Goal: Task Accomplishment & Management: Manage account settings

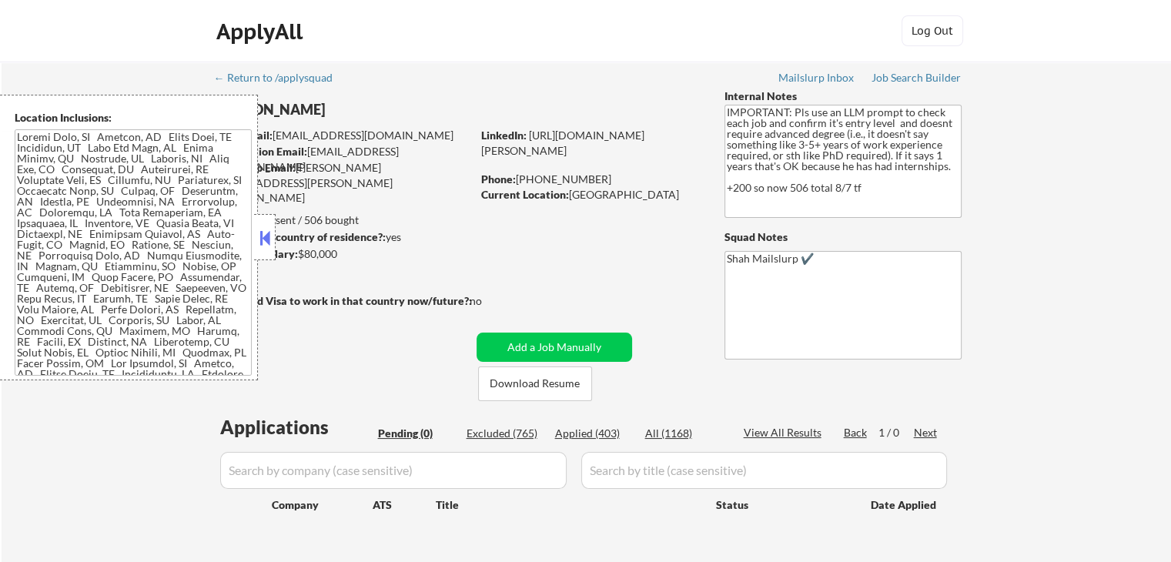
drag, startPoint x: 273, startPoint y: 238, endPoint x: 292, endPoint y: 237, distance: 18.5
click at [273, 238] on div at bounding box center [265, 237] width 22 height 46
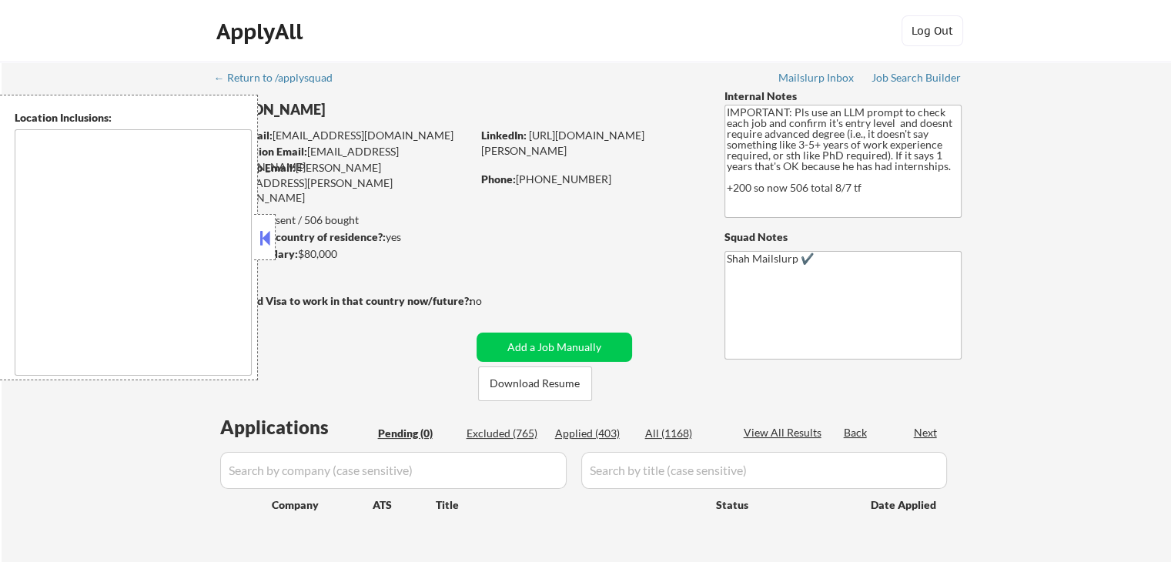
type textarea "[GEOGRAPHIC_DATA], [GEOGRAPHIC_DATA] [GEOGRAPHIC_DATA], [GEOGRAPHIC_DATA] [GEOG…"
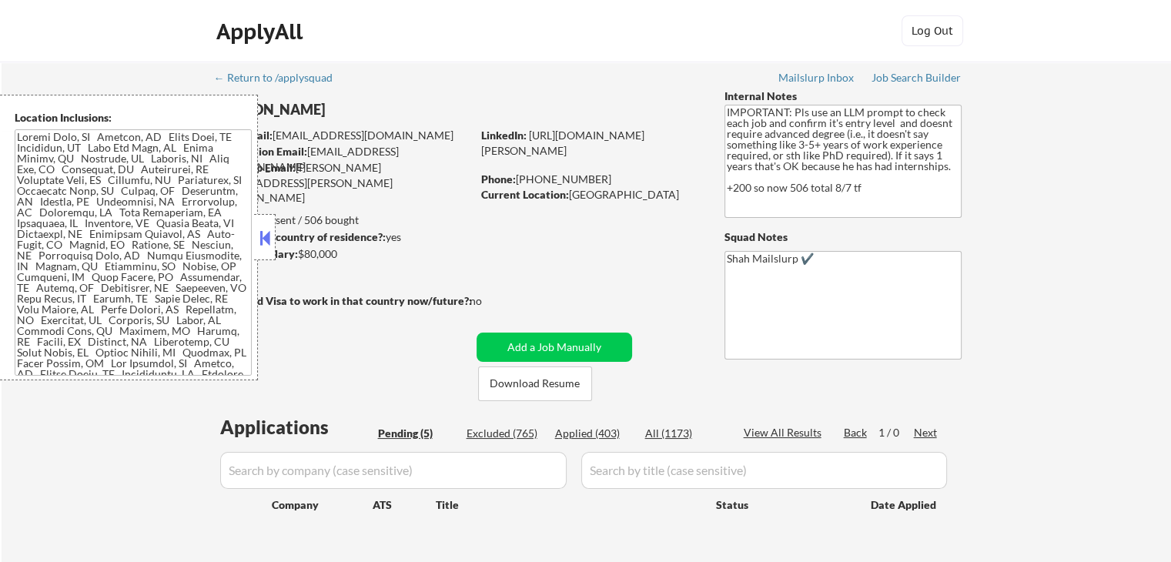
select select ""pending""
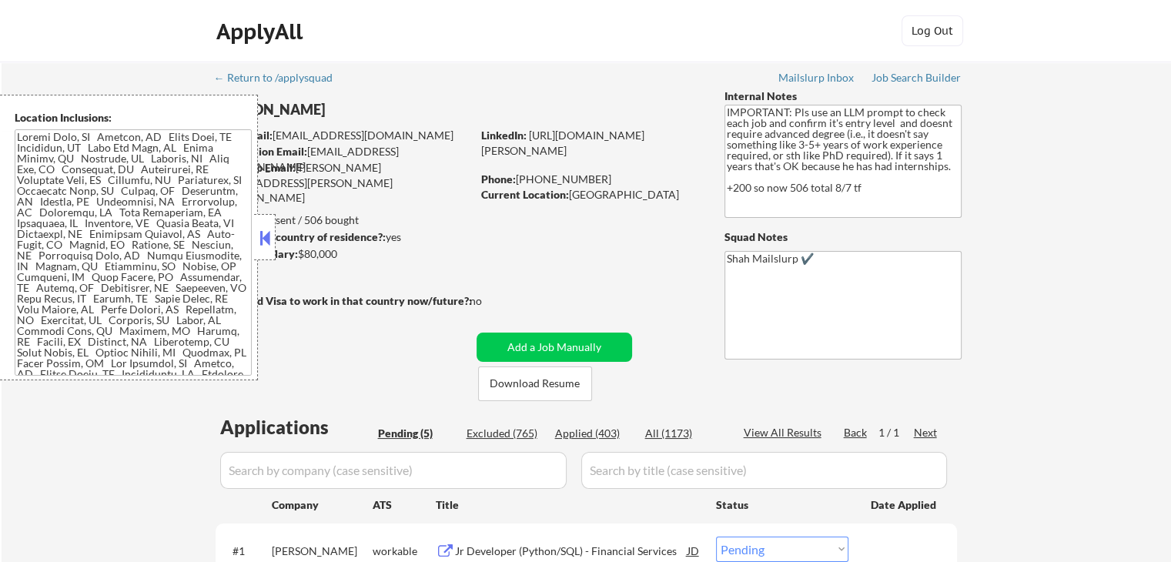
select select ""pending""
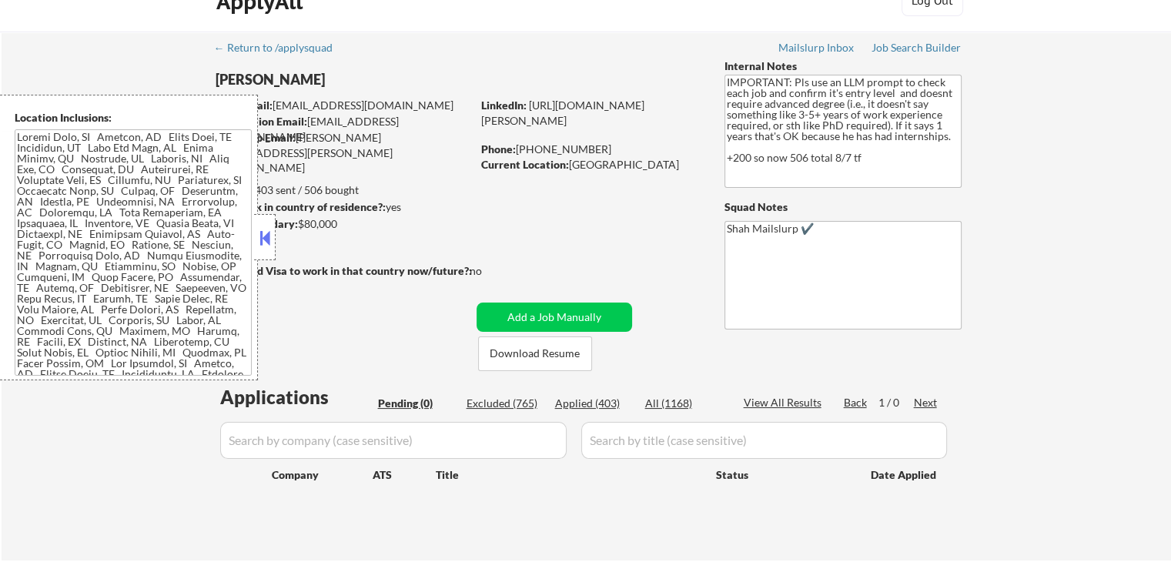
scroll to position [31, 0]
drag, startPoint x: 258, startPoint y: 238, endPoint x: 238, endPoint y: 236, distance: 20.1
click at [258, 234] on button at bounding box center [264, 237] width 17 height 23
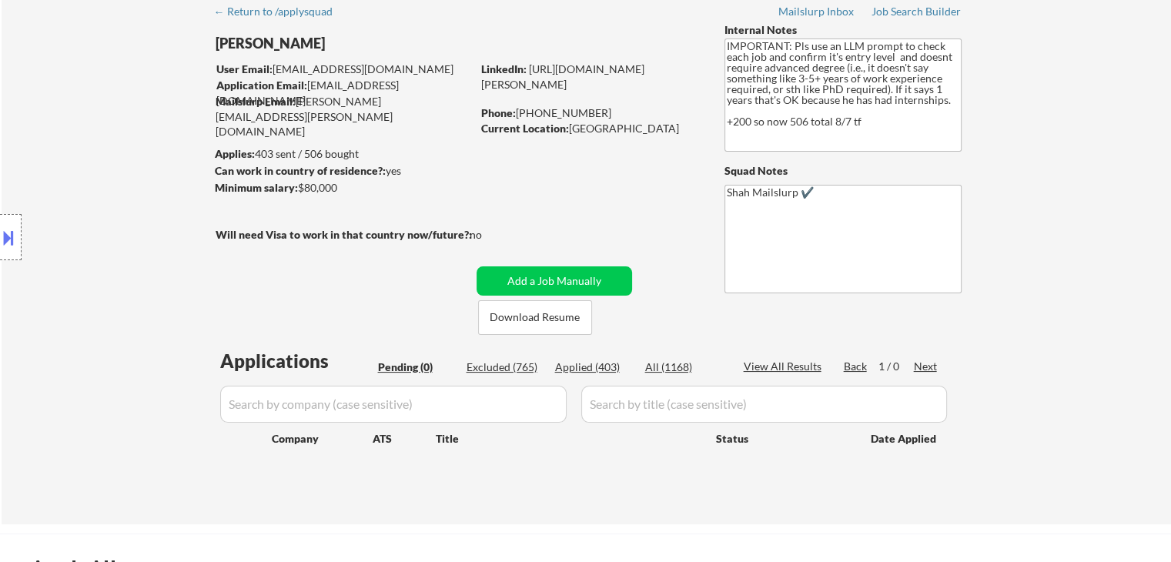
scroll to position [154, 0]
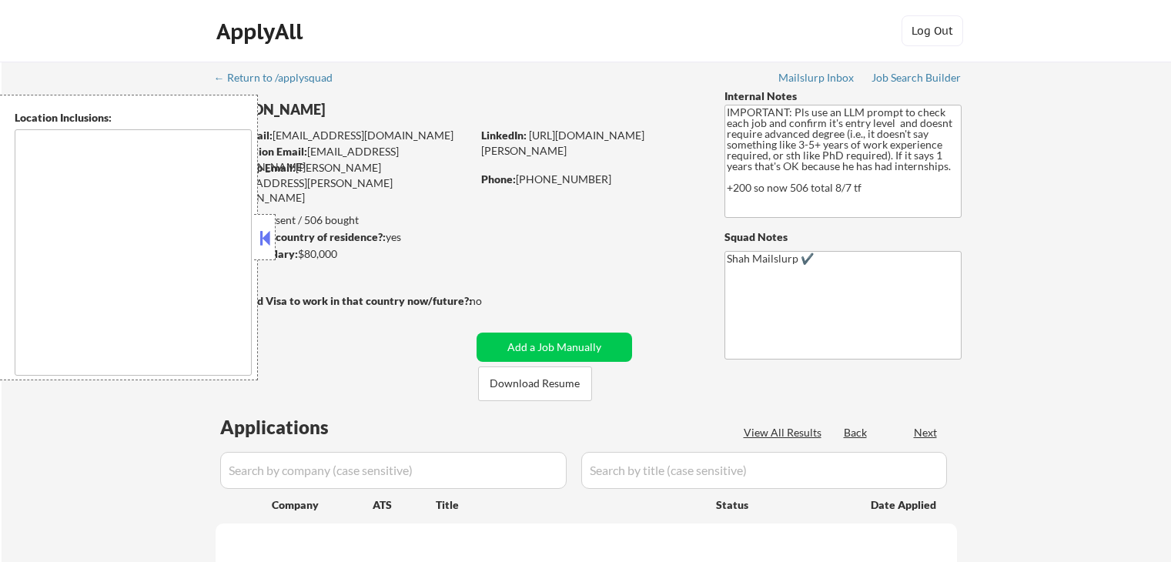
scroll to position [154, 0]
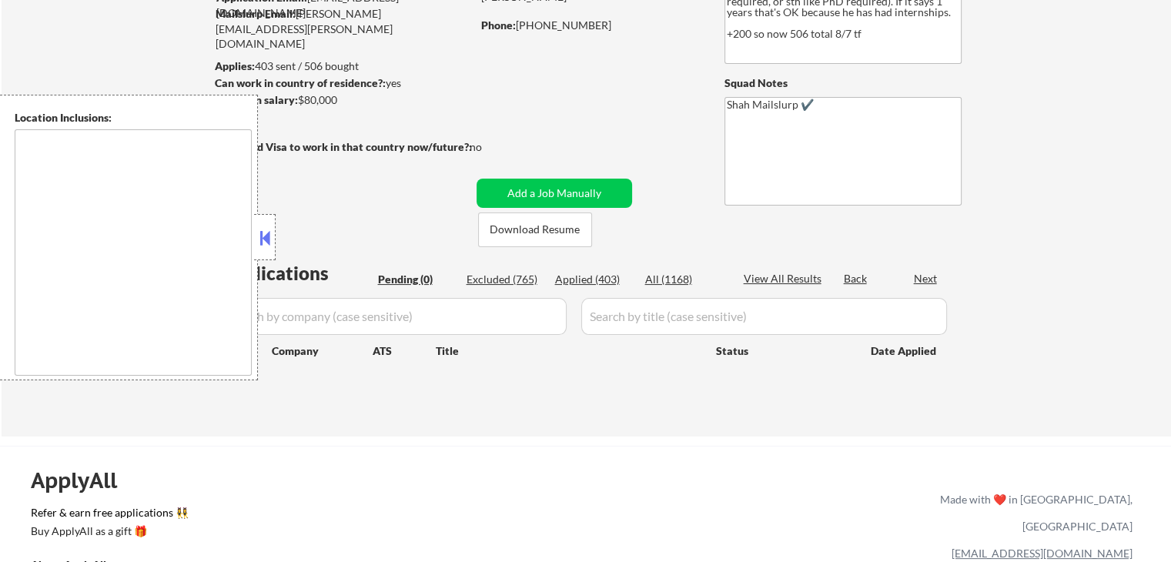
type textarea "[GEOGRAPHIC_DATA], [GEOGRAPHIC_DATA] [GEOGRAPHIC_DATA], [GEOGRAPHIC_DATA] [GEOG…"
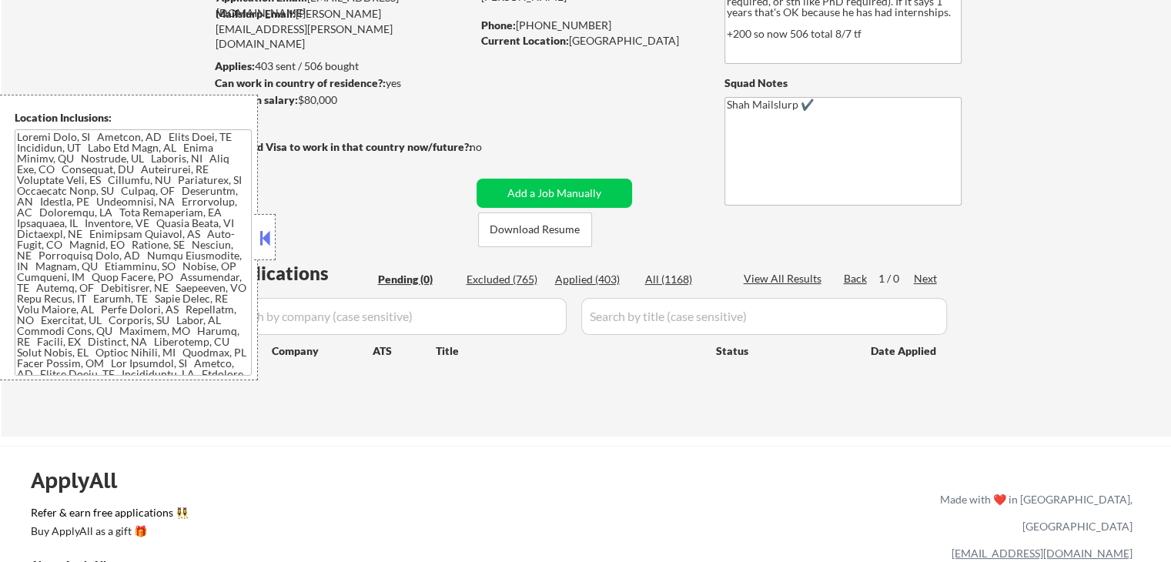
click at [273, 232] on div at bounding box center [265, 237] width 22 height 46
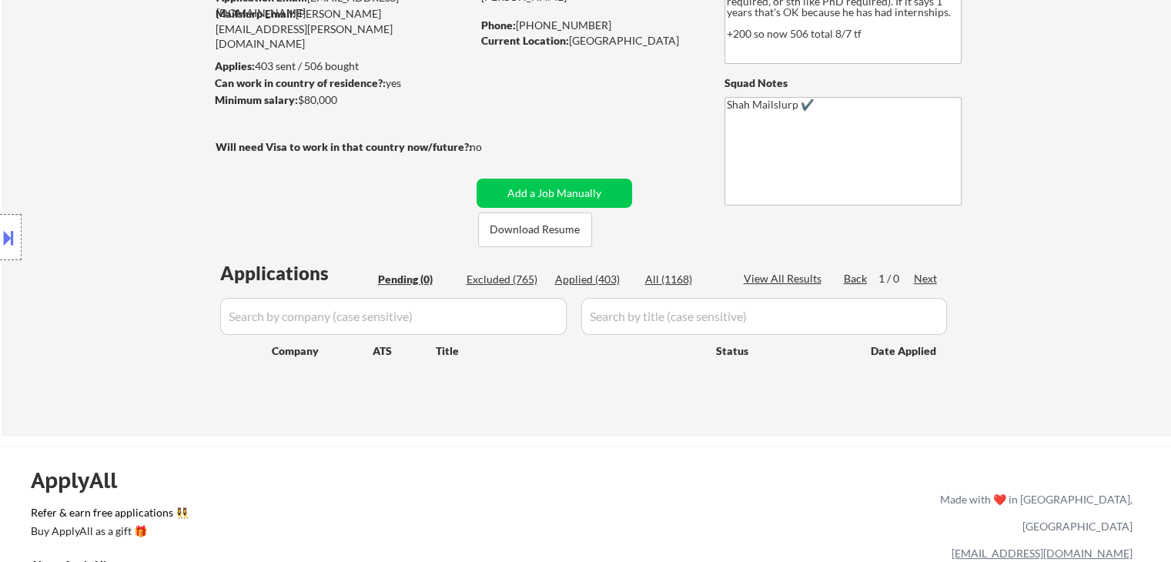
click at [189, 152] on div "Location Inclusions:" at bounding box center [138, 238] width 276 height 286
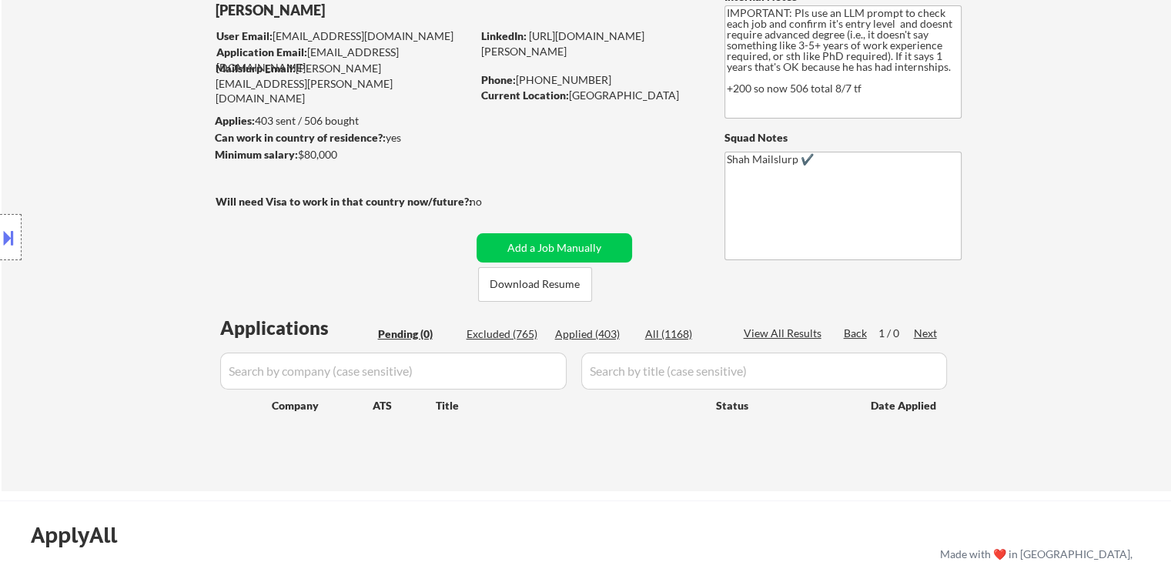
scroll to position [77, 0]
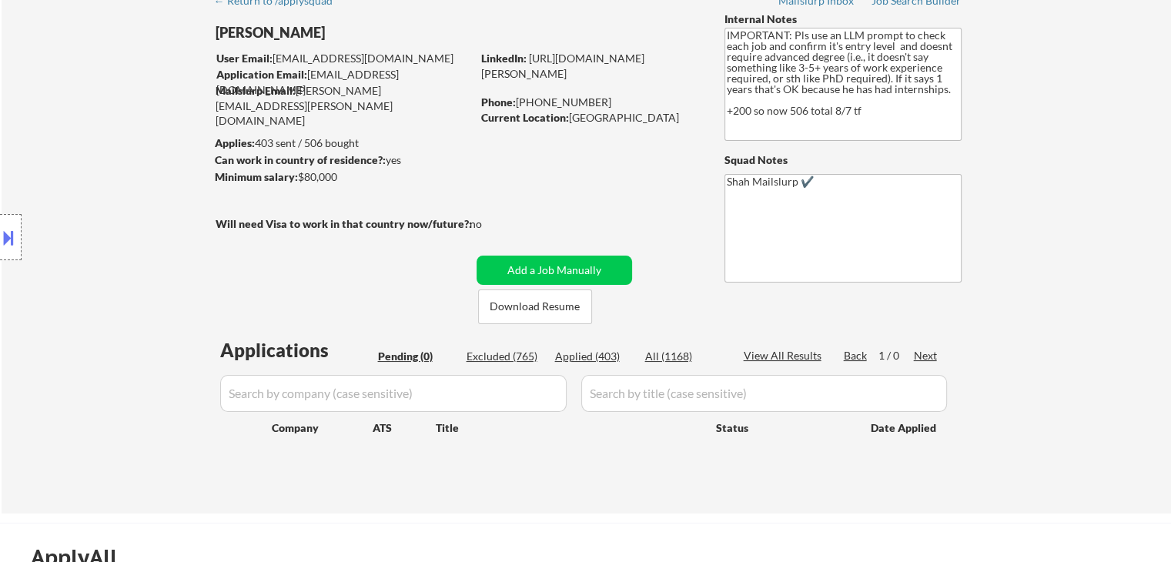
click at [145, 150] on div "Location Inclusions:" at bounding box center [138, 238] width 276 height 286
click at [154, 146] on div "Location Inclusions:" at bounding box center [138, 238] width 276 height 286
click at [152, 146] on div "Location Inclusions:" at bounding box center [138, 238] width 276 height 286
click at [139, 130] on div "Location Inclusions:" at bounding box center [138, 238] width 276 height 286
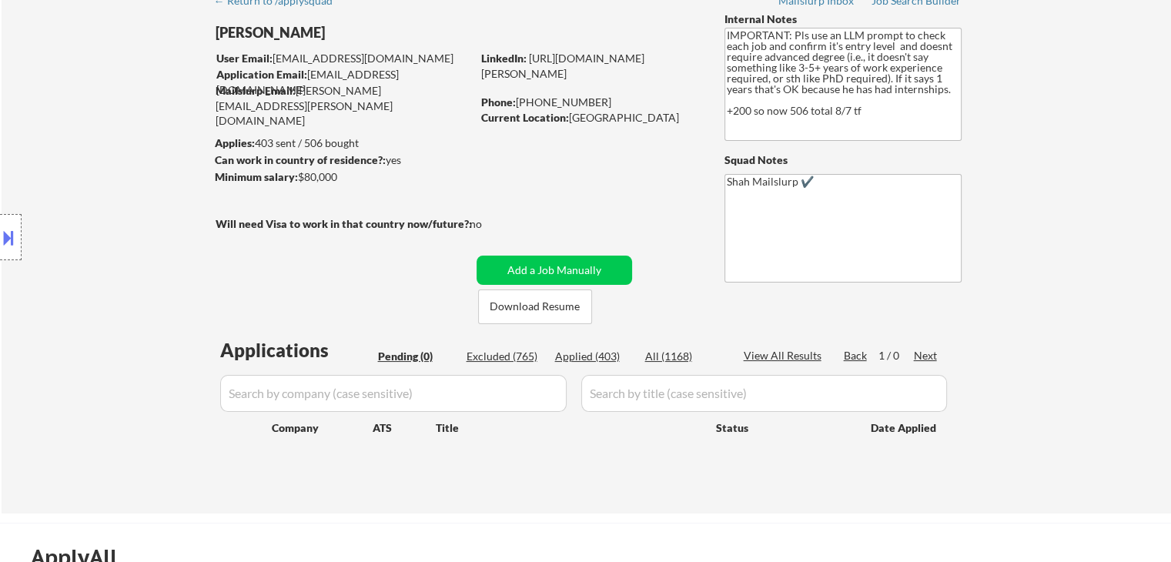
click at [139, 130] on div "Location Inclusions:" at bounding box center [138, 238] width 276 height 286
click at [139, 129] on div "Location Inclusions:" at bounding box center [138, 238] width 276 height 286
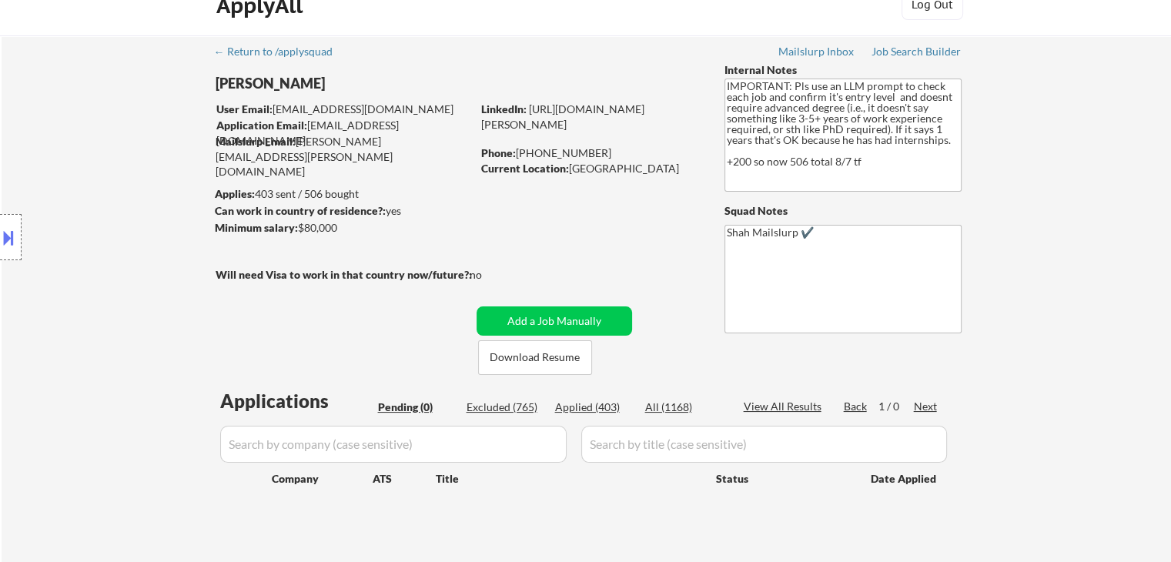
scroll to position [0, 0]
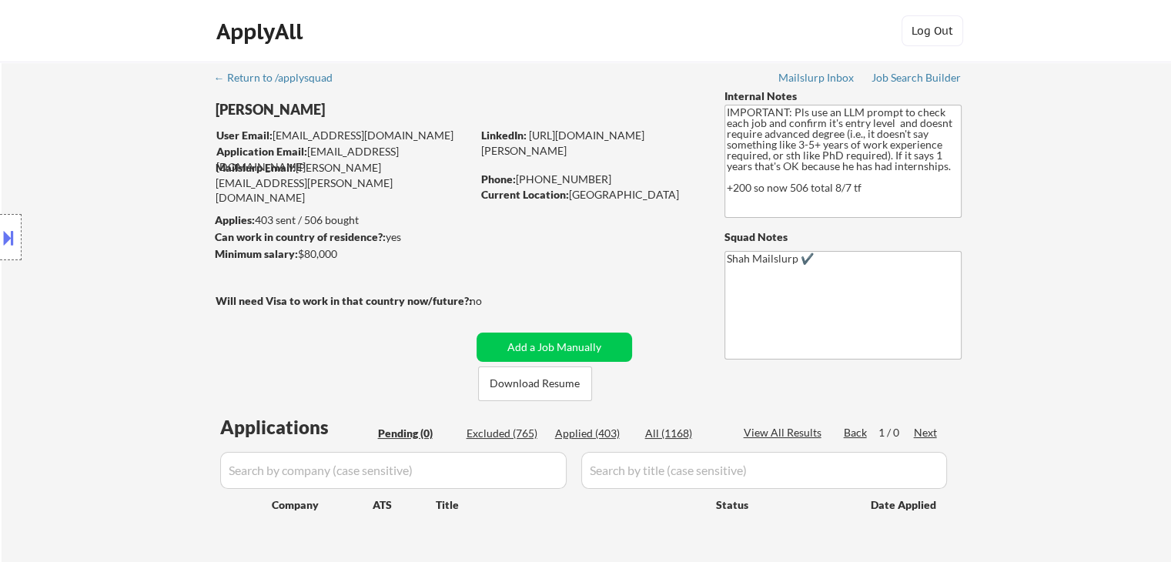
click at [135, 129] on div "Location Inclusions:" at bounding box center [138, 238] width 276 height 286
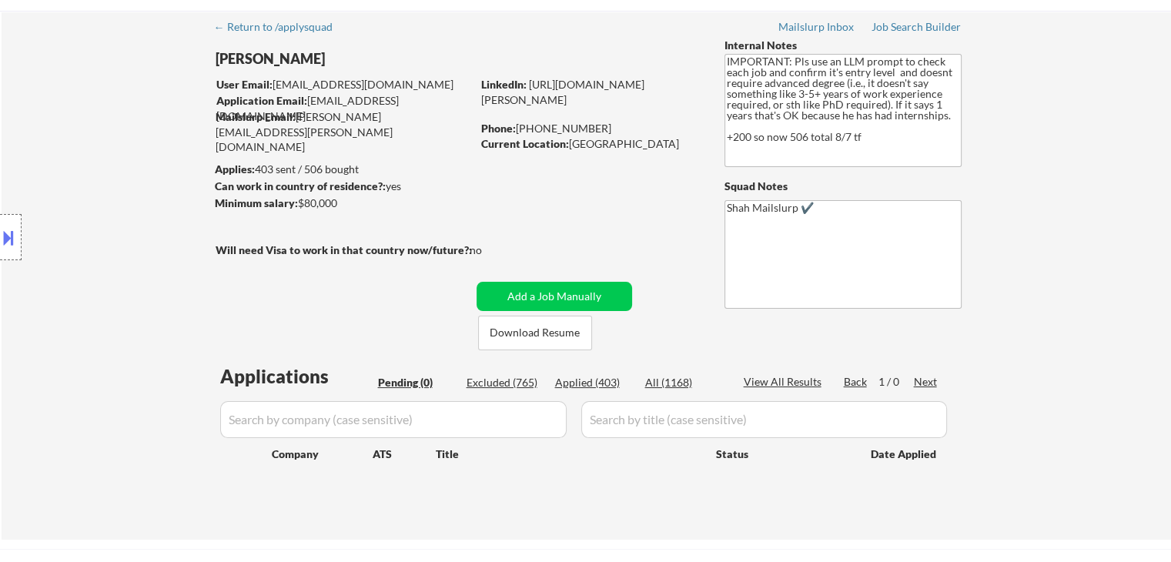
scroll to position [77, 0]
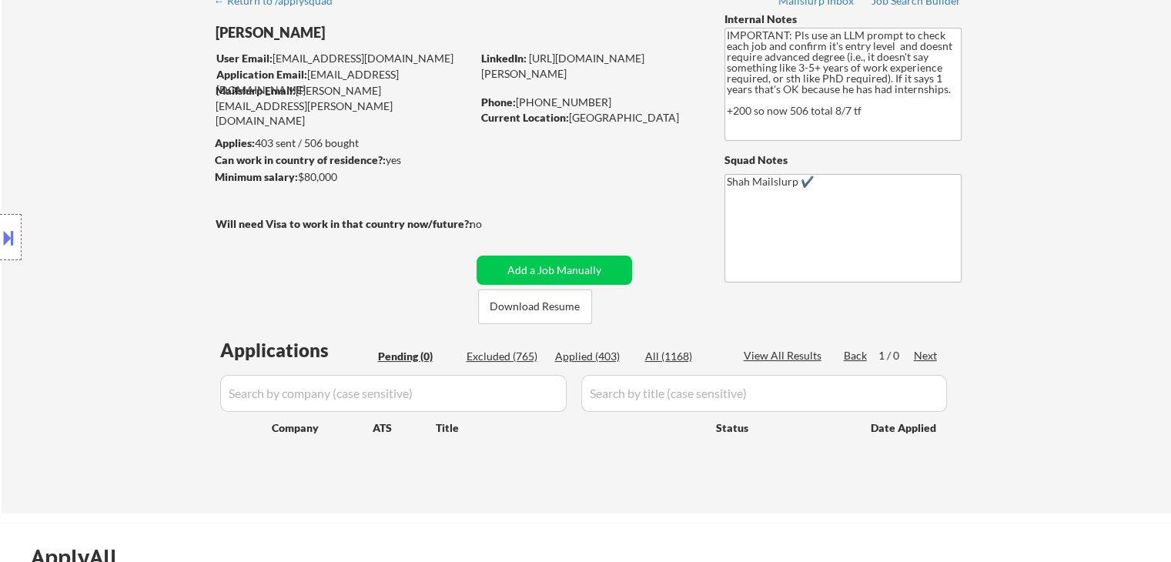
click at [132, 131] on div "Location Inclusions:" at bounding box center [138, 238] width 276 height 286
click at [129, 135] on div "Location Inclusions:" at bounding box center [138, 238] width 276 height 286
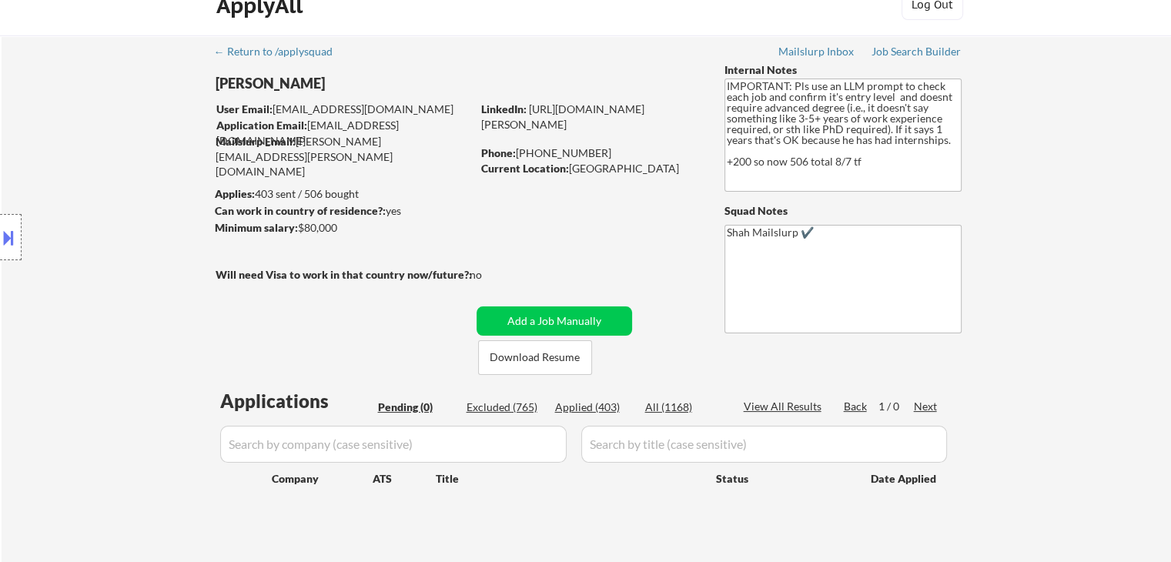
scroll to position [0, 0]
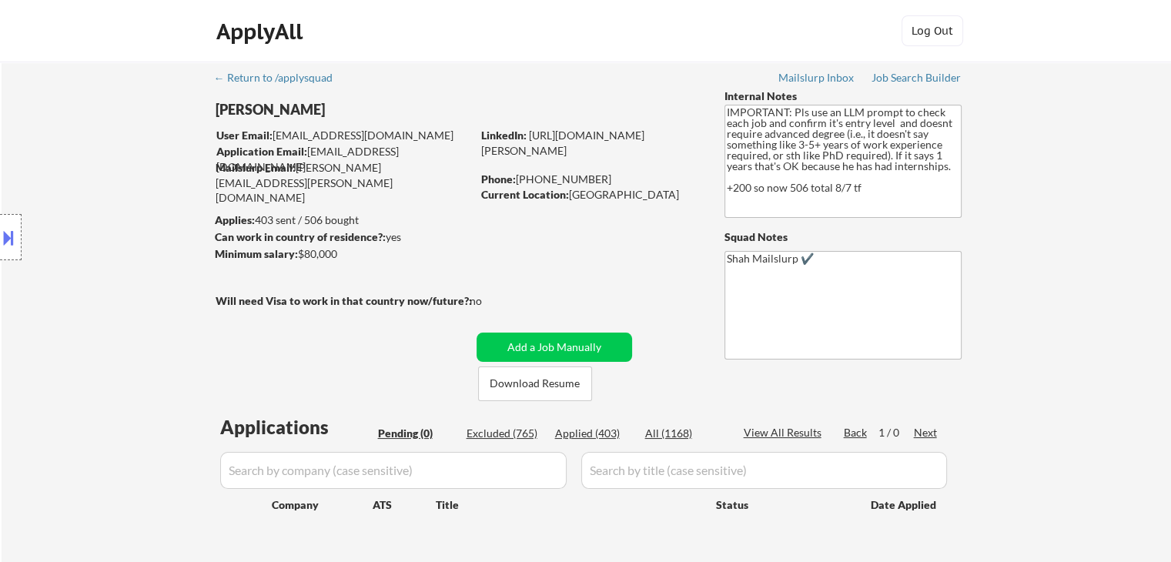
click at [117, 140] on div "Location Inclusions:" at bounding box center [138, 238] width 276 height 286
click at [117, 142] on div "Location Inclusions:" at bounding box center [138, 238] width 276 height 286
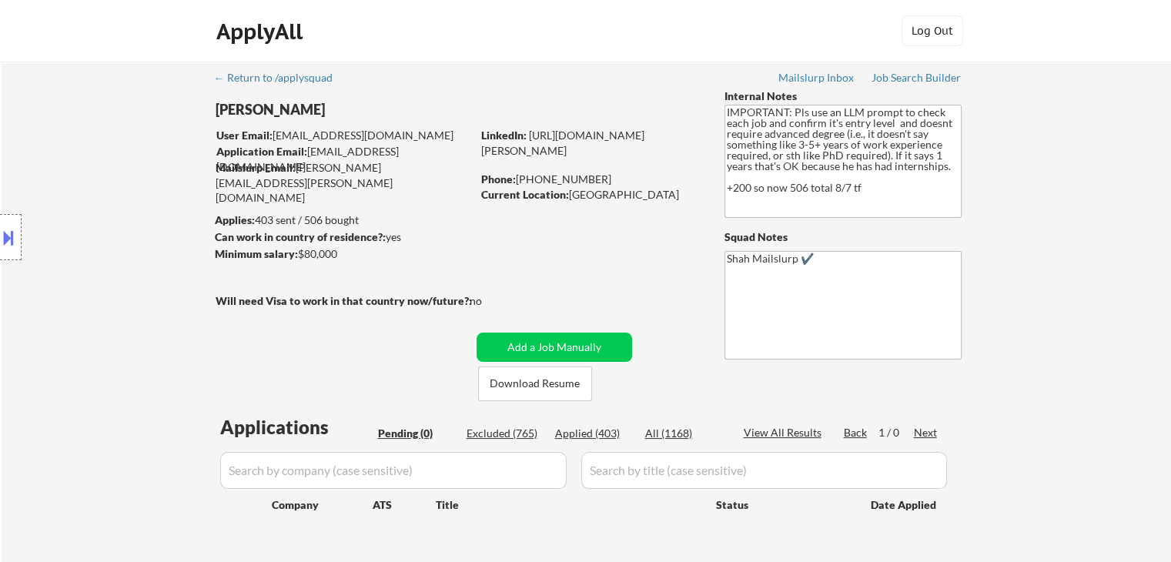
click at [115, 155] on div "Location Inclusions:" at bounding box center [138, 238] width 276 height 286
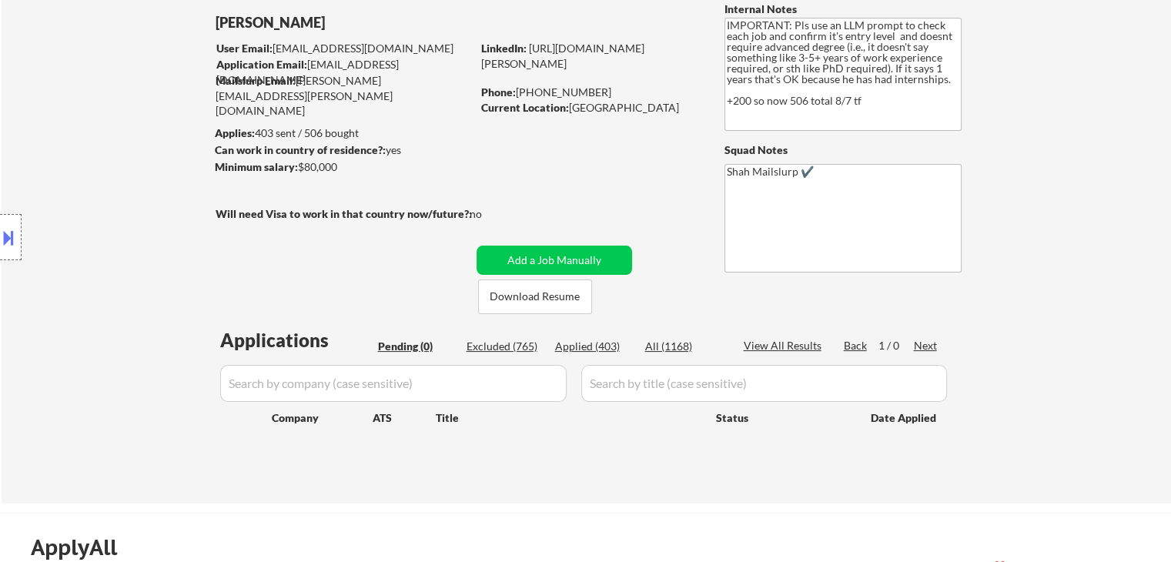
scroll to position [154, 0]
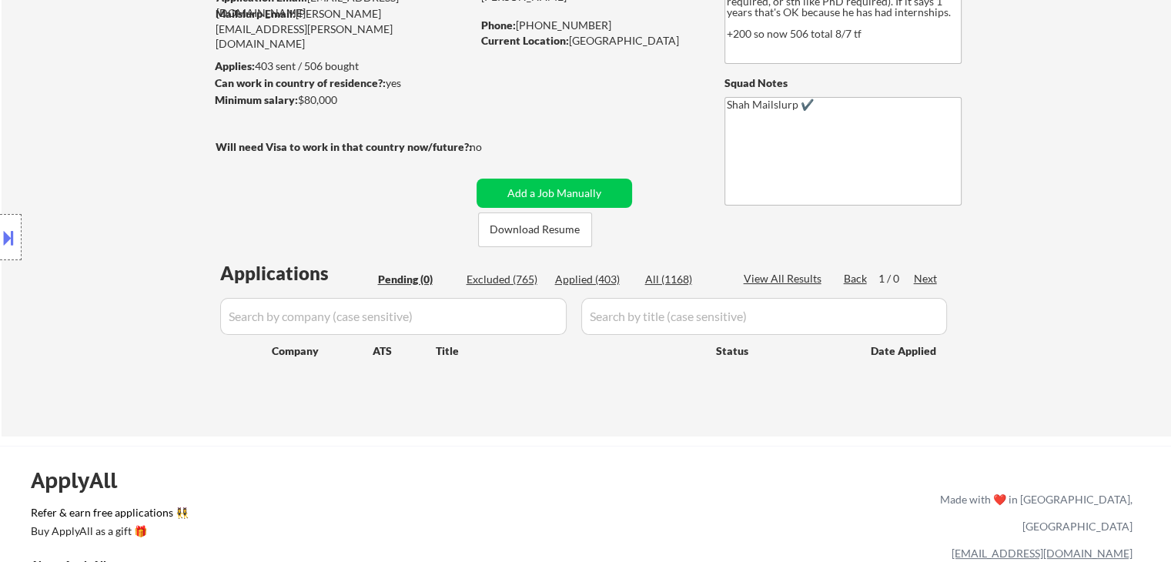
click at [101, 176] on div "Location Inclusions:" at bounding box center [138, 238] width 276 height 286
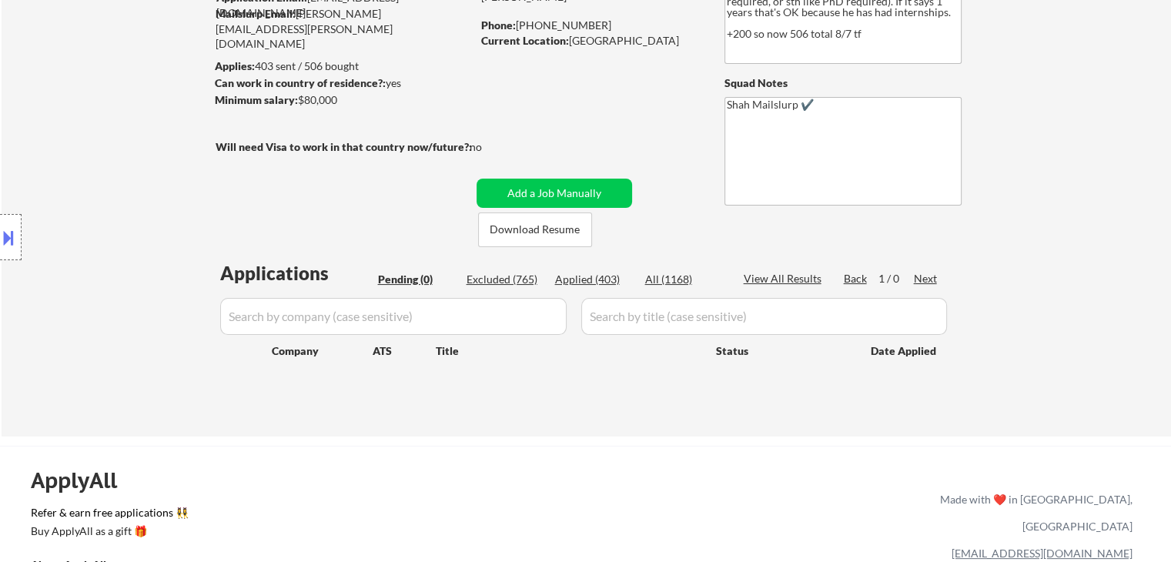
scroll to position [0, 0]
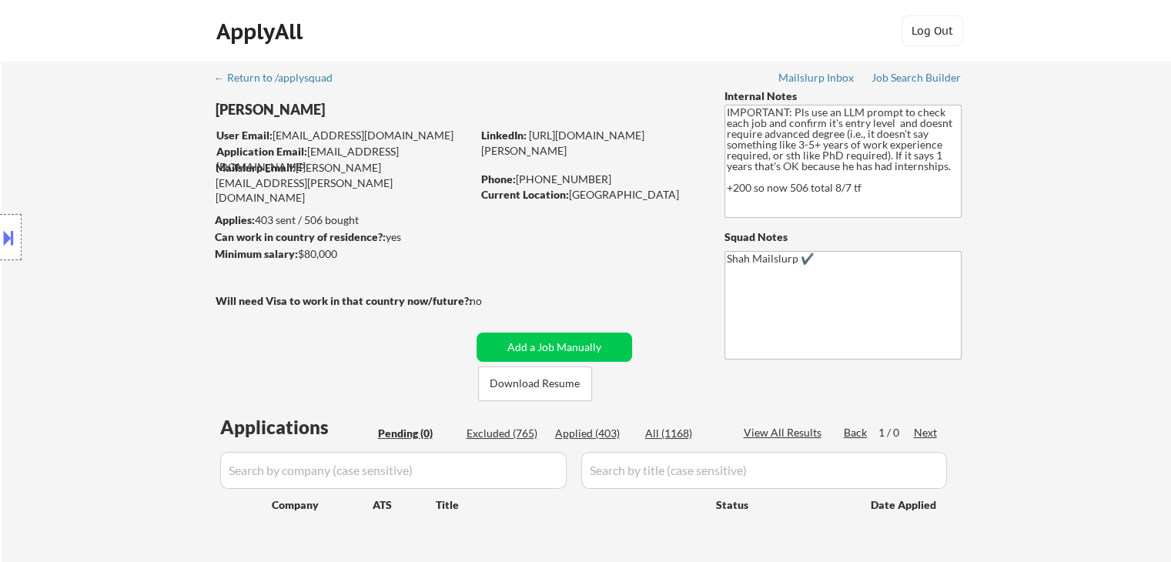
click at [101, 176] on div "Location Inclusions:" at bounding box center [138, 238] width 276 height 286
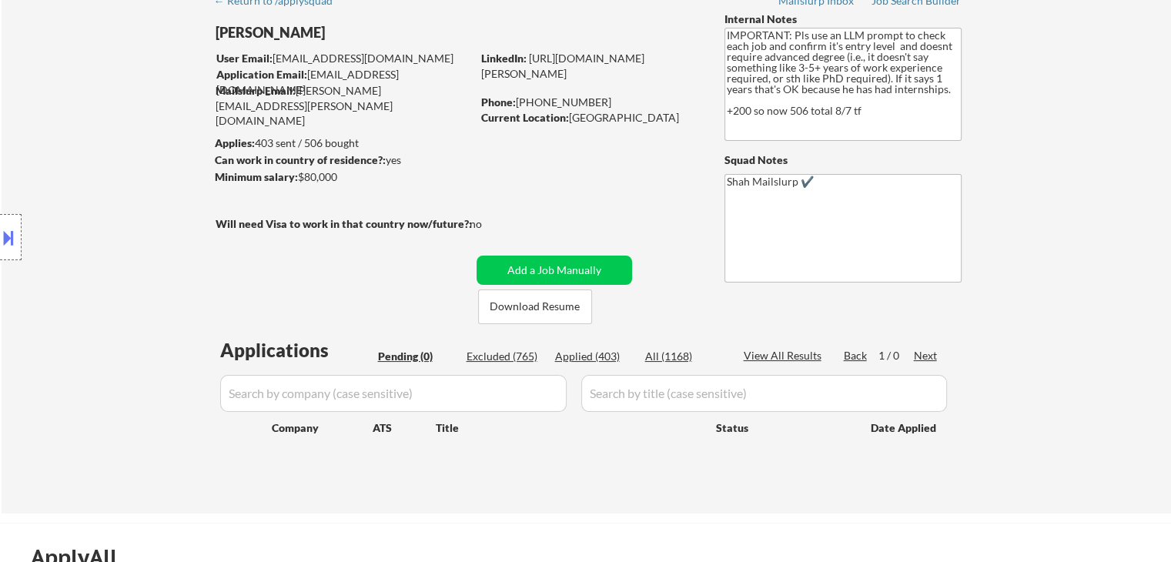
click at [101, 176] on div "Location Inclusions:" at bounding box center [138, 238] width 276 height 286
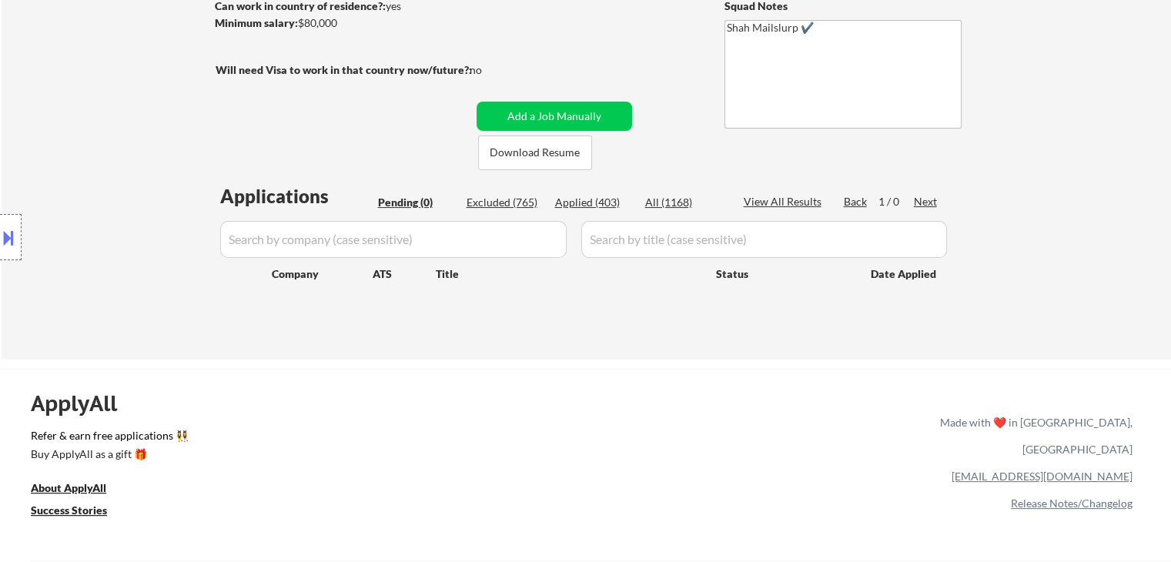
click at [101, 181] on div "Location Inclusions:" at bounding box center [138, 238] width 276 height 286
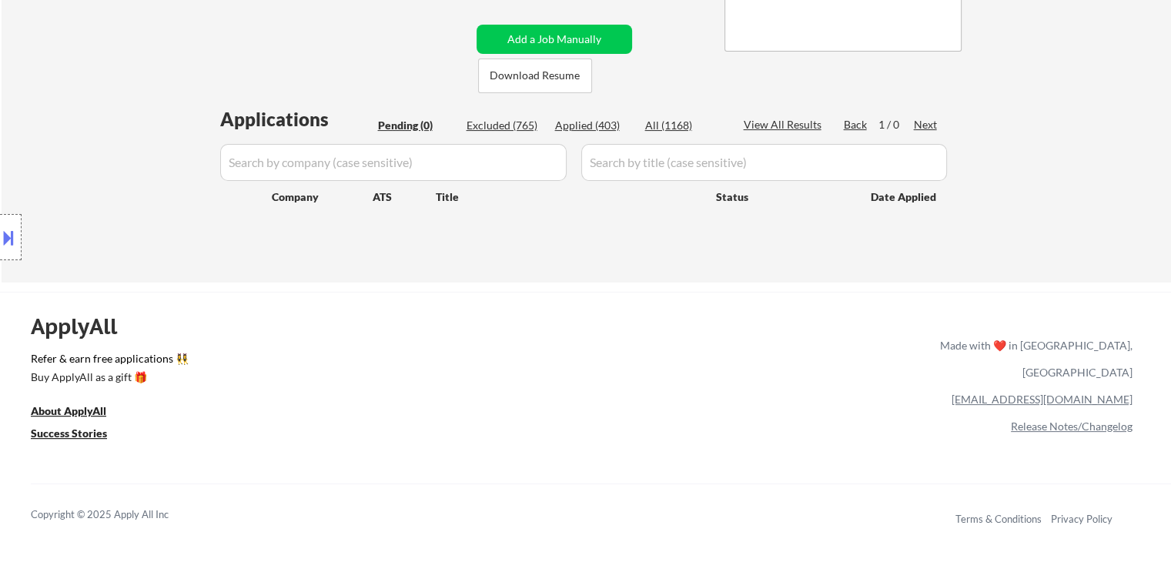
click at [101, 186] on div "Location Inclusions:" at bounding box center [138, 238] width 276 height 286
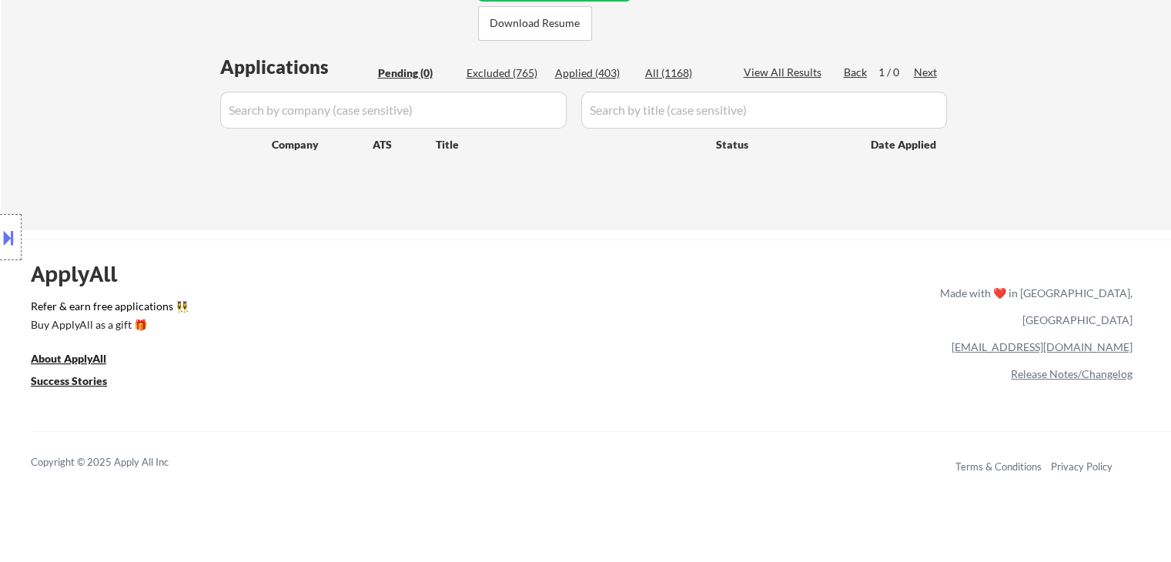
scroll to position [385, 0]
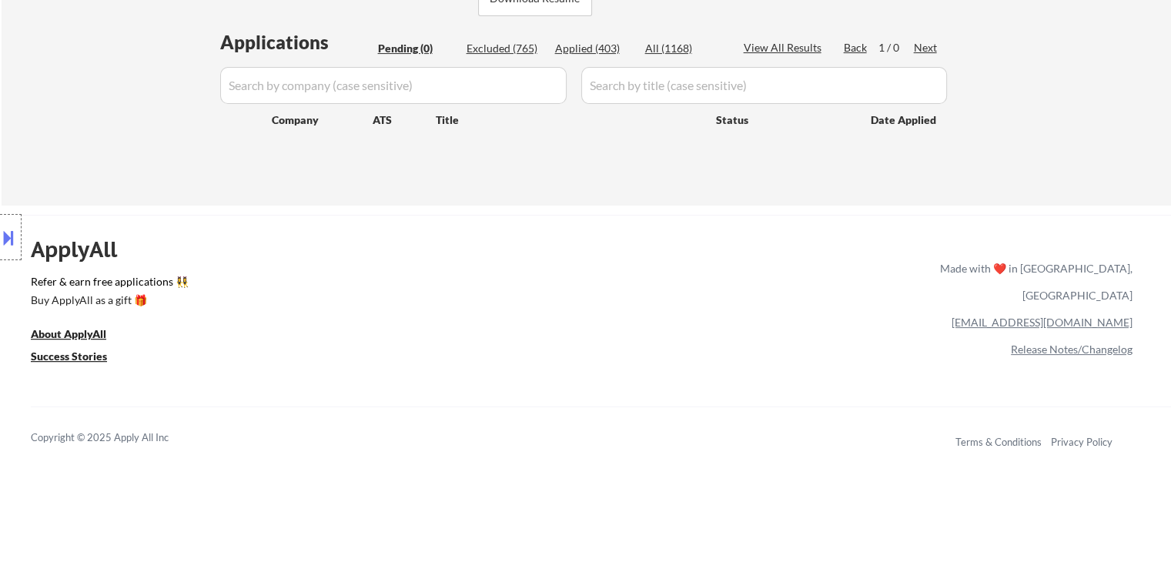
click at [136, 147] on div "Location Inclusions:" at bounding box center [138, 238] width 276 height 286
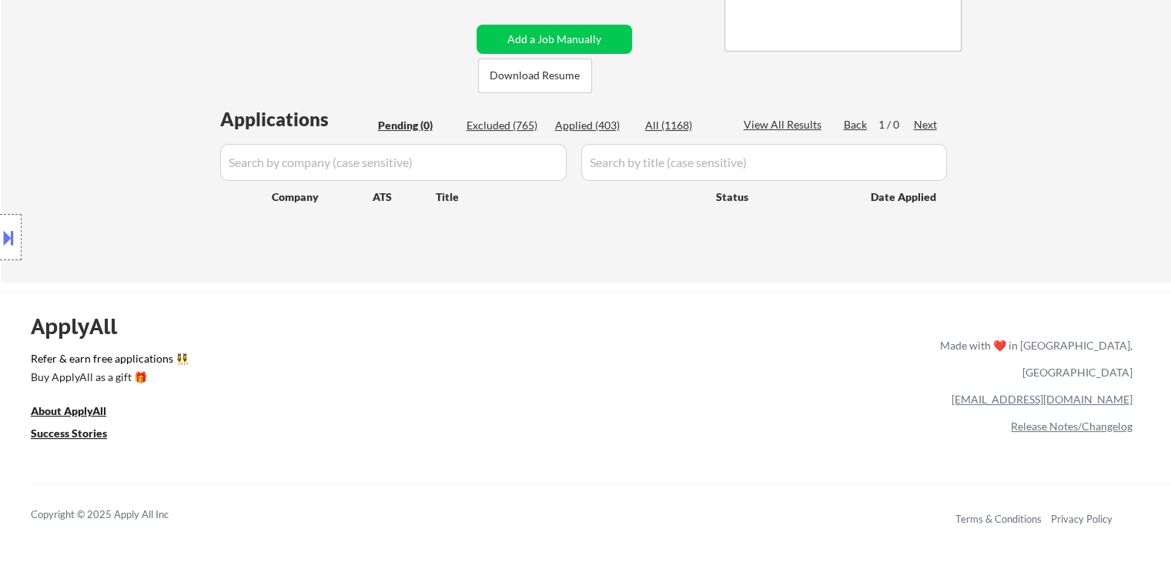
scroll to position [308, 0]
click at [129, 148] on div "Location Inclusions:" at bounding box center [138, 238] width 276 height 286
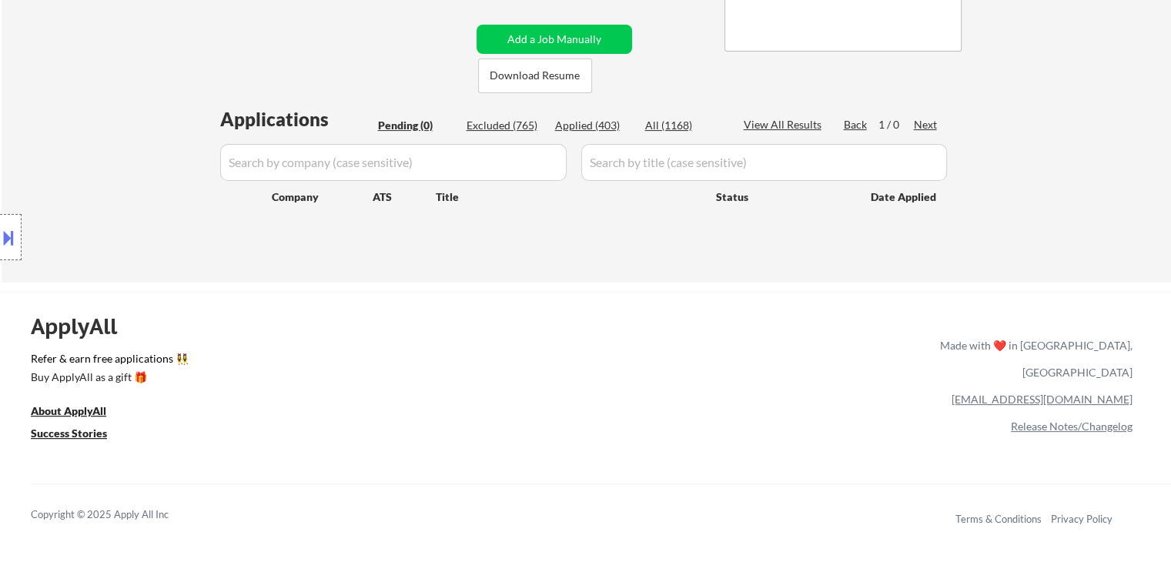
click at [129, 148] on div "Location Inclusions:" at bounding box center [138, 238] width 276 height 286
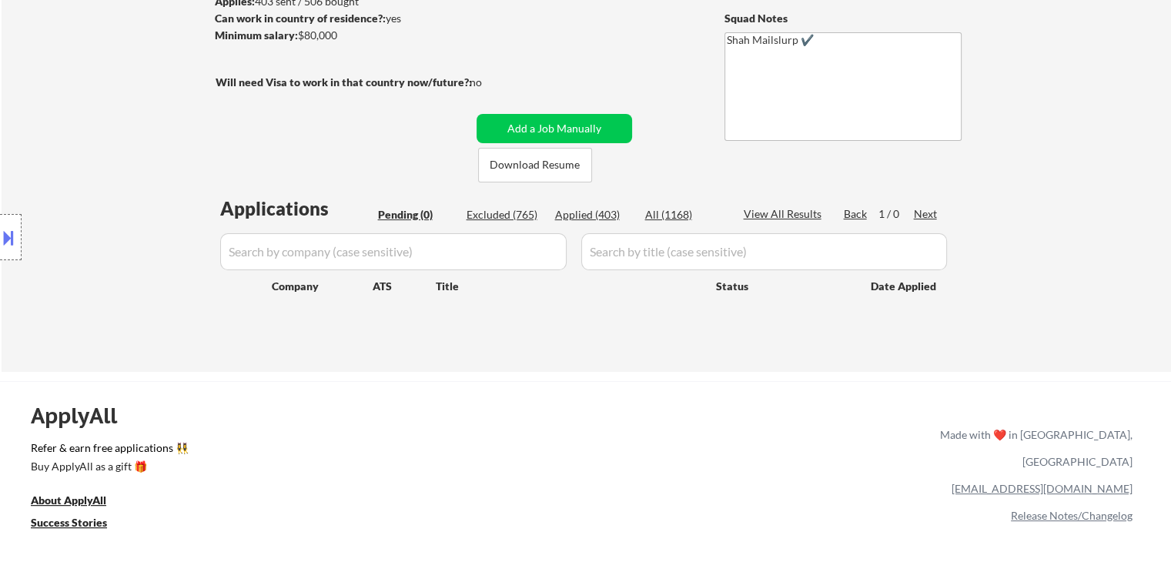
scroll to position [154, 0]
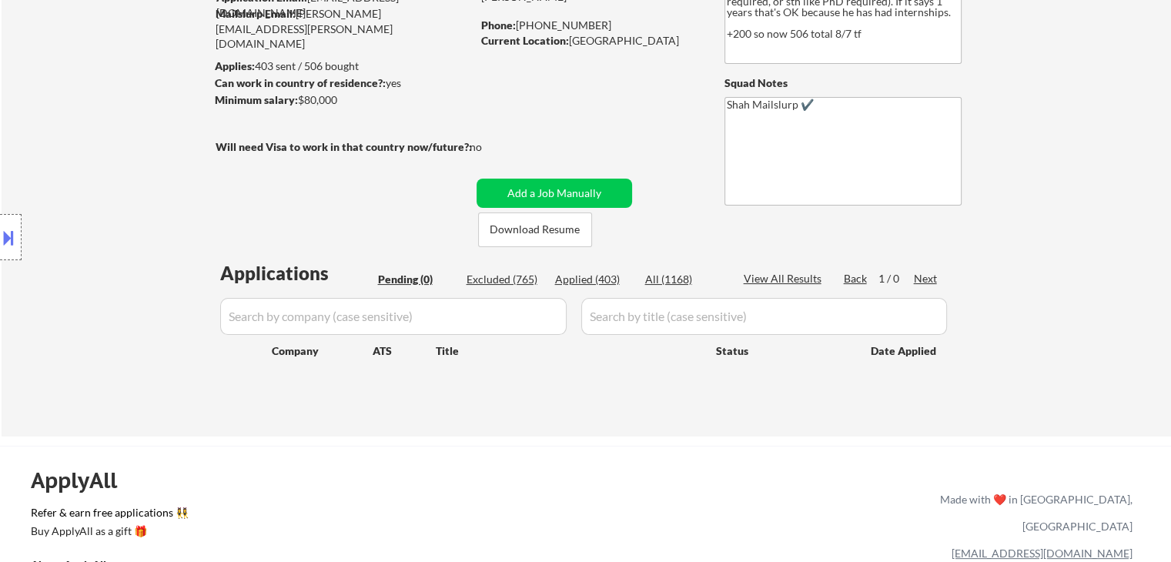
click at [129, 148] on div "Location Inclusions:" at bounding box center [138, 238] width 276 height 286
click at [126, 152] on div "Location Inclusions:" at bounding box center [138, 238] width 276 height 286
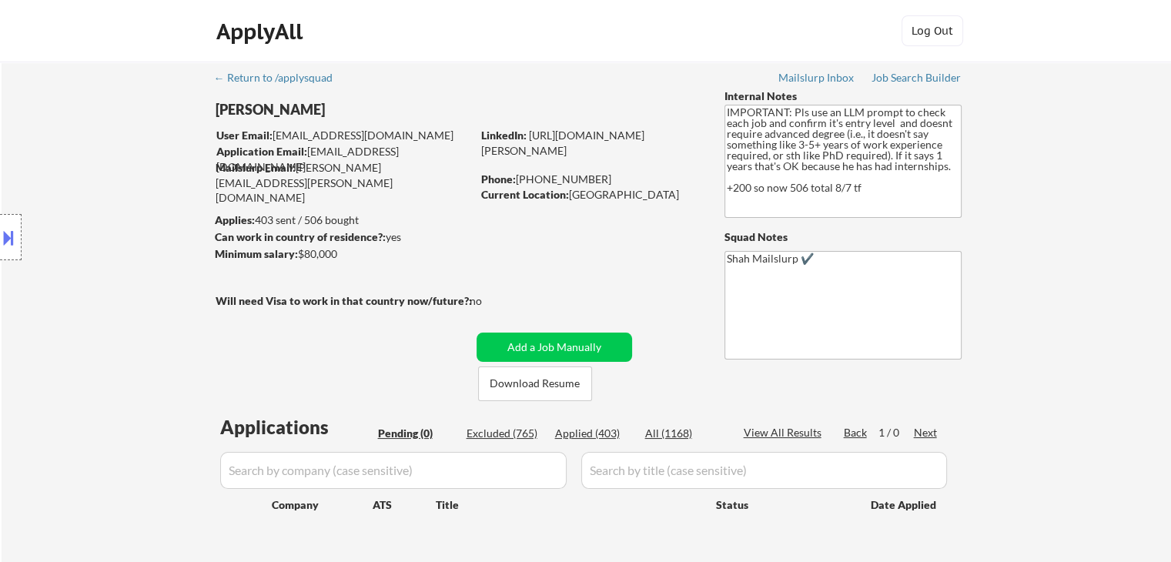
click at [124, 155] on div "Location Inclusions:" at bounding box center [138, 238] width 276 height 286
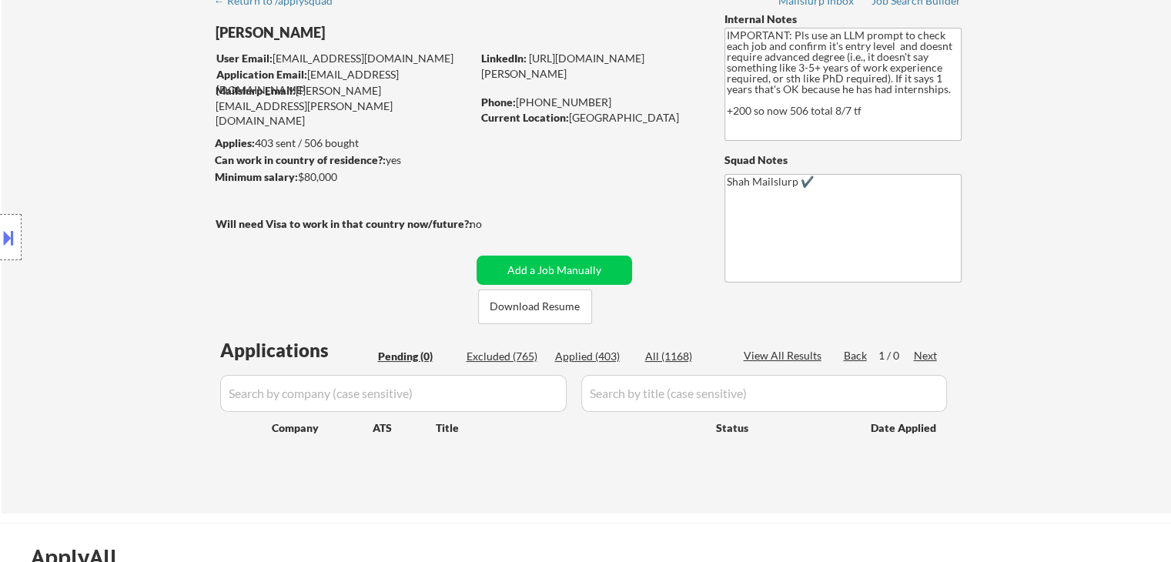
click at [123, 159] on div "Location Inclusions:" at bounding box center [138, 238] width 276 height 286
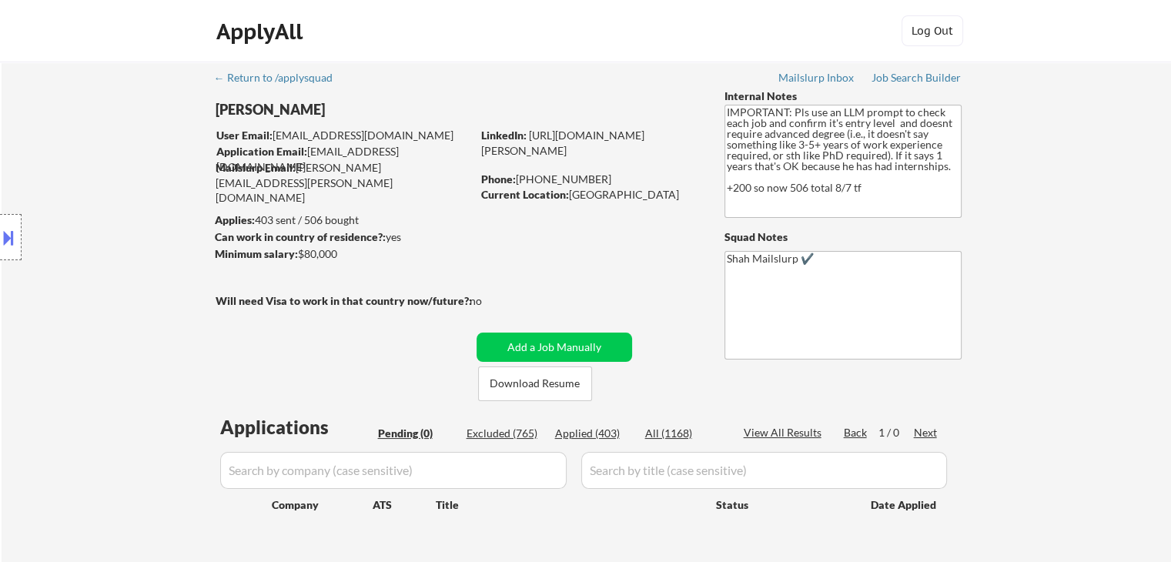
click at [122, 162] on div "Location Inclusions:" at bounding box center [138, 238] width 276 height 286
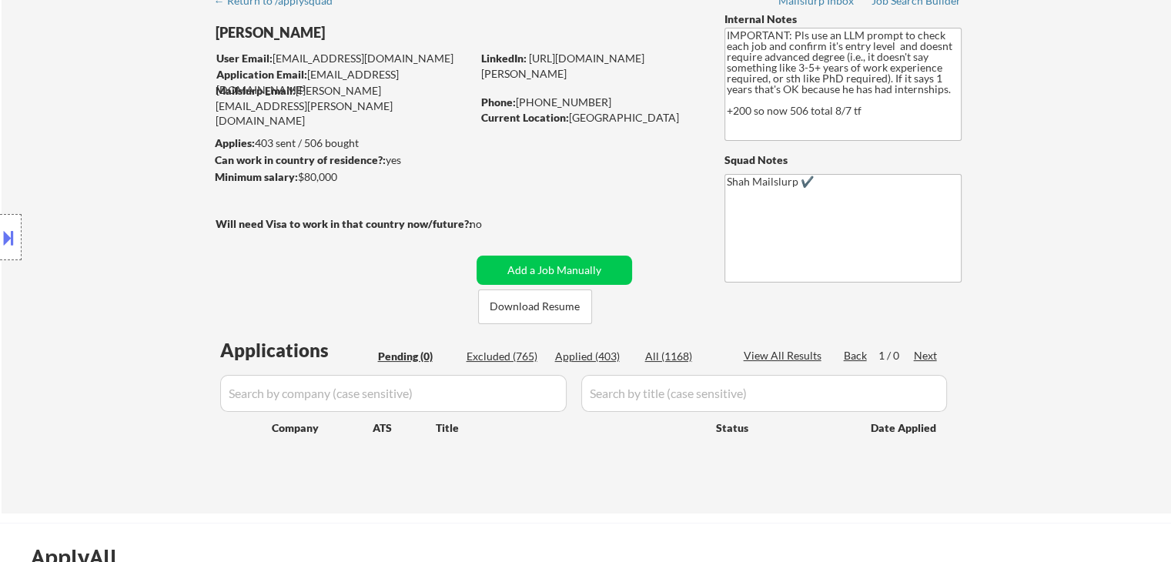
click at [121, 168] on div "Location Inclusions:" at bounding box center [138, 238] width 276 height 286
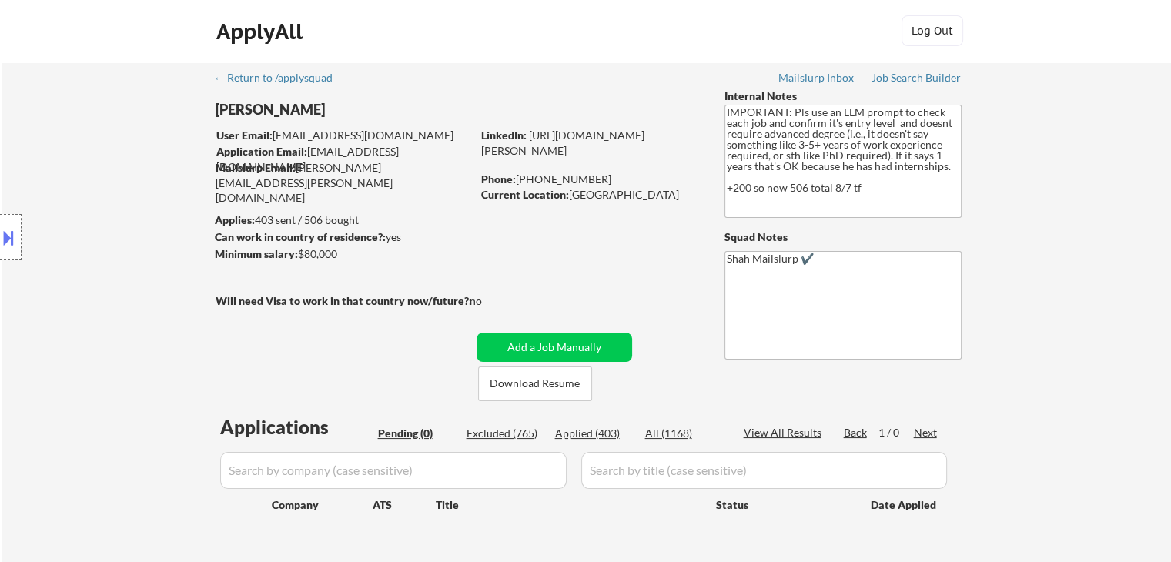
click at [120, 170] on div "Location Inclusions:" at bounding box center [138, 238] width 276 height 286
click at [115, 182] on div "Location Inclusions:" at bounding box center [138, 238] width 276 height 286
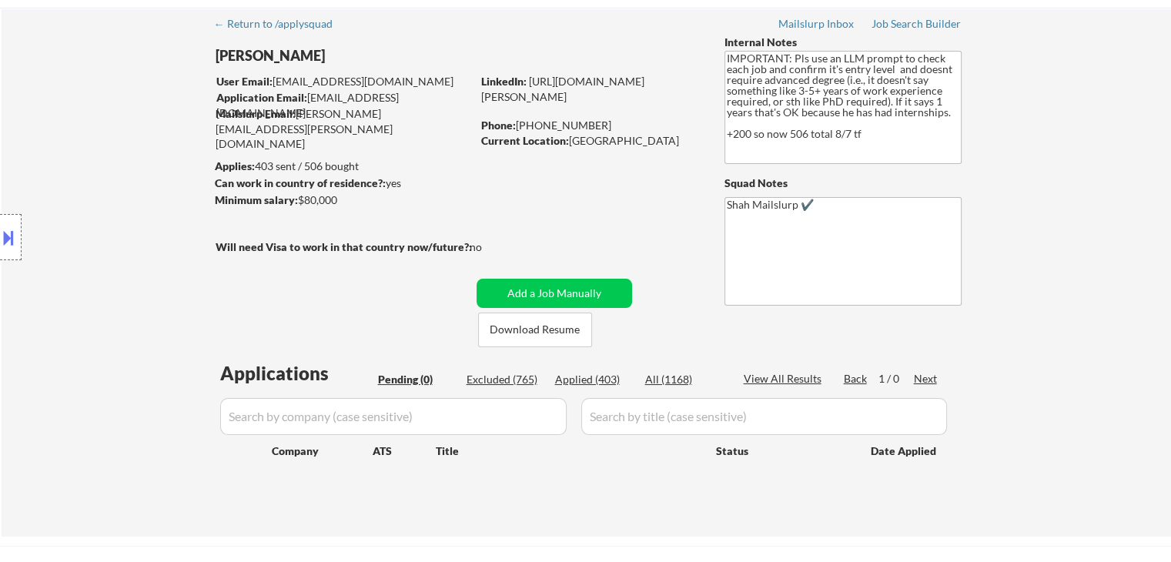
scroll to position [77, 0]
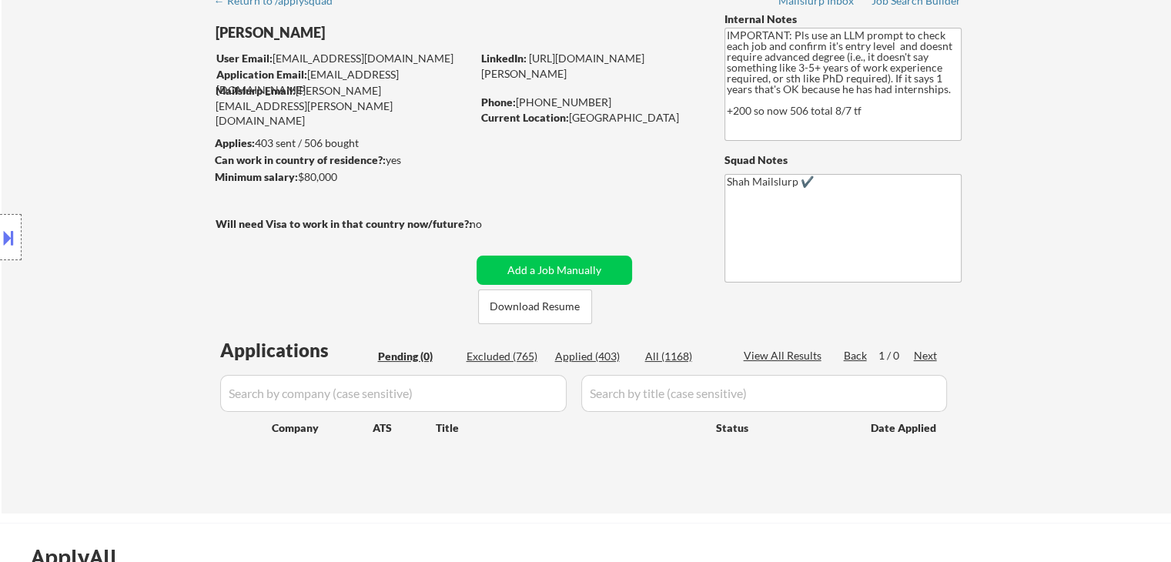
click at [115, 182] on div "Location Inclusions:" at bounding box center [138, 238] width 276 height 286
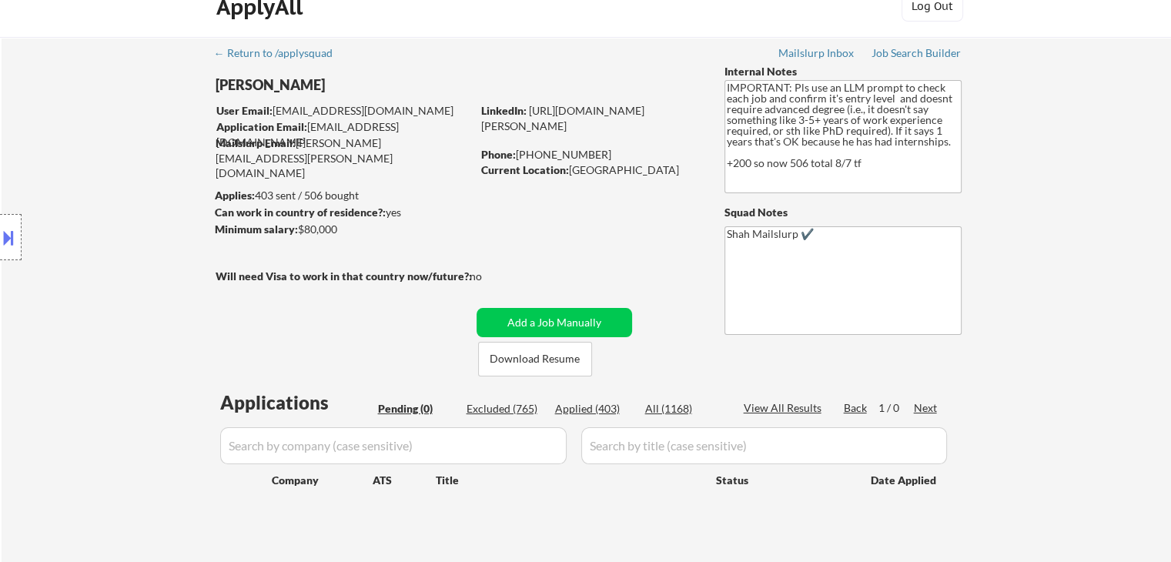
scroll to position [0, 0]
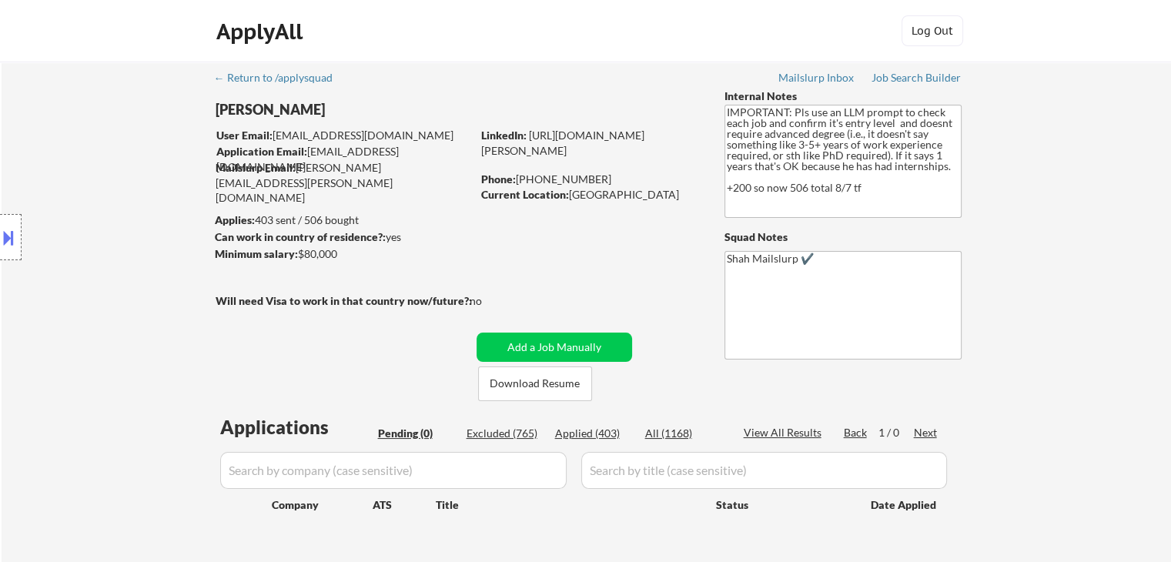
click at [114, 189] on div "Location Inclusions:" at bounding box center [138, 238] width 276 height 286
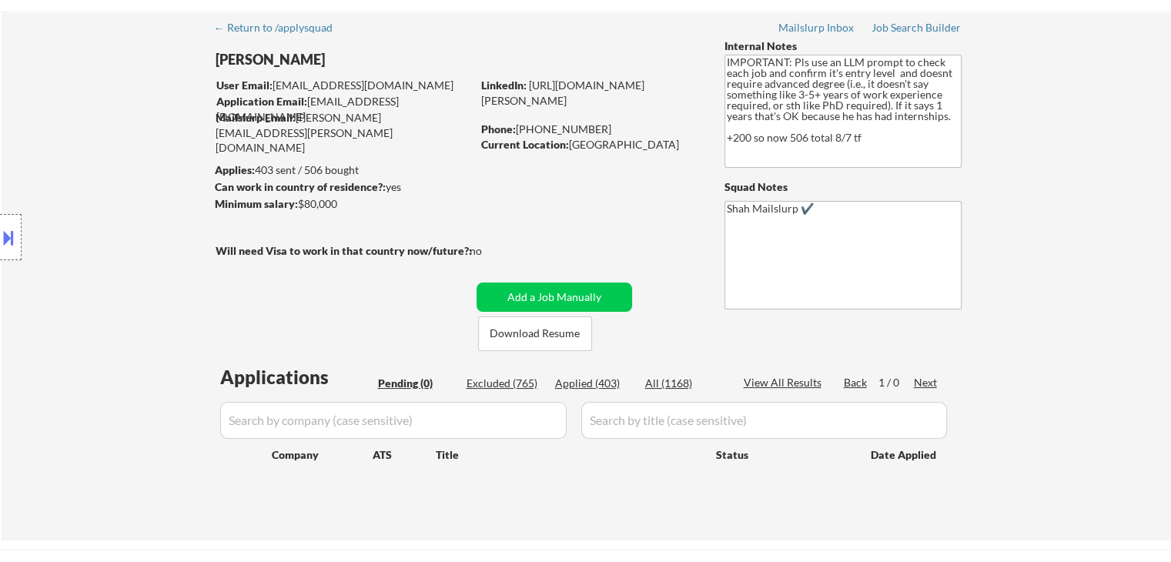
scroll to position [77, 0]
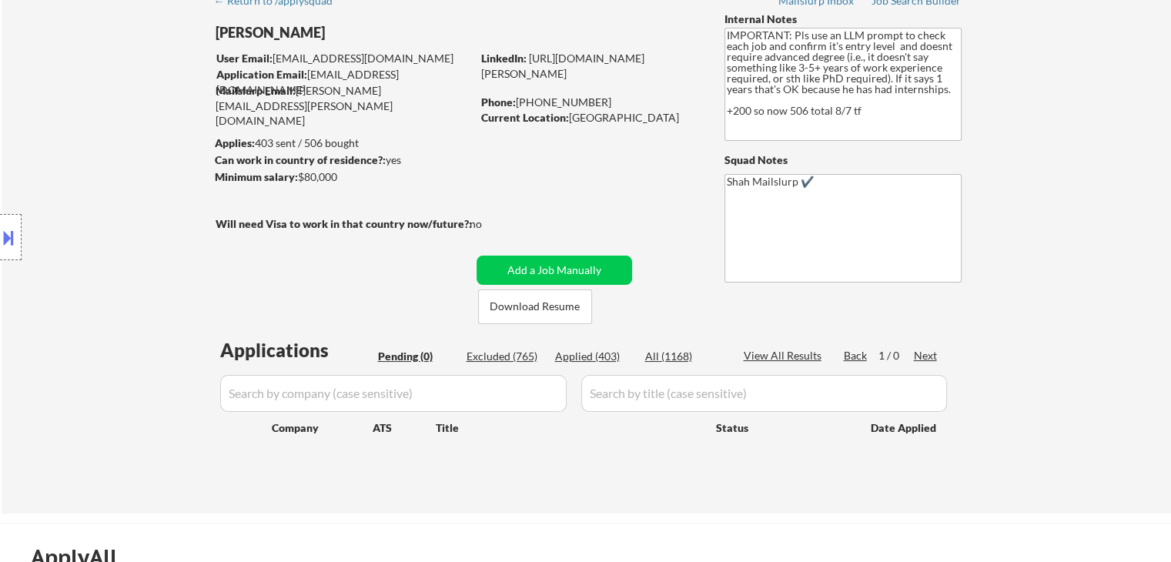
click at [115, 192] on div "Location Inclusions:" at bounding box center [138, 238] width 276 height 286
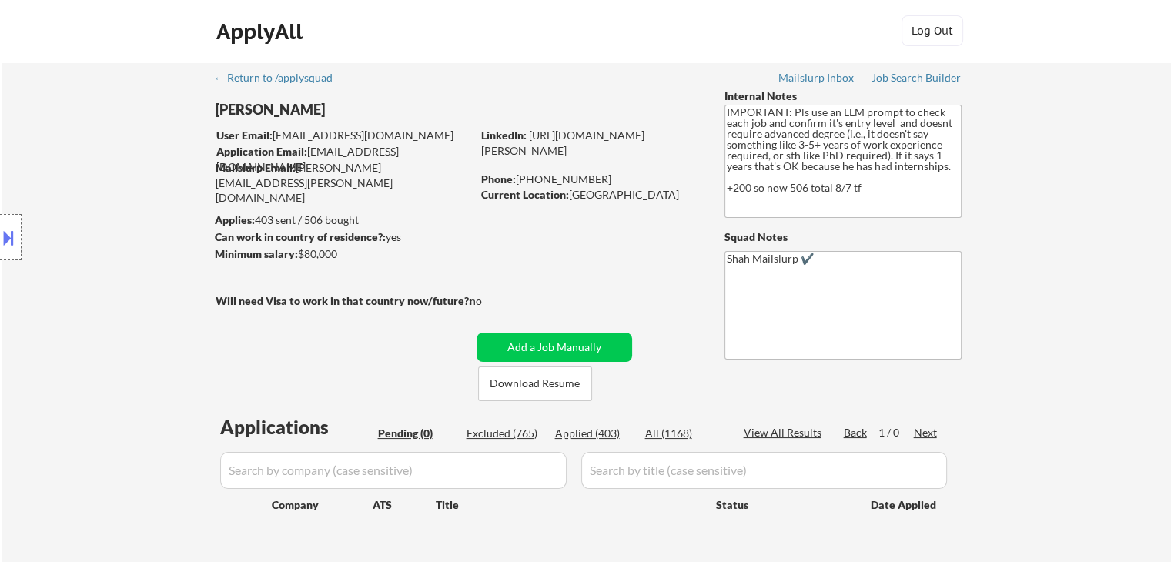
click at [115, 196] on div "Location Inclusions:" at bounding box center [138, 238] width 276 height 286
click at [115, 197] on div "Location Inclusions:" at bounding box center [138, 238] width 276 height 286
click at [112, 204] on div "Location Inclusions:" at bounding box center [138, 238] width 276 height 286
click at [110, 205] on div "Location Inclusions:" at bounding box center [138, 238] width 276 height 286
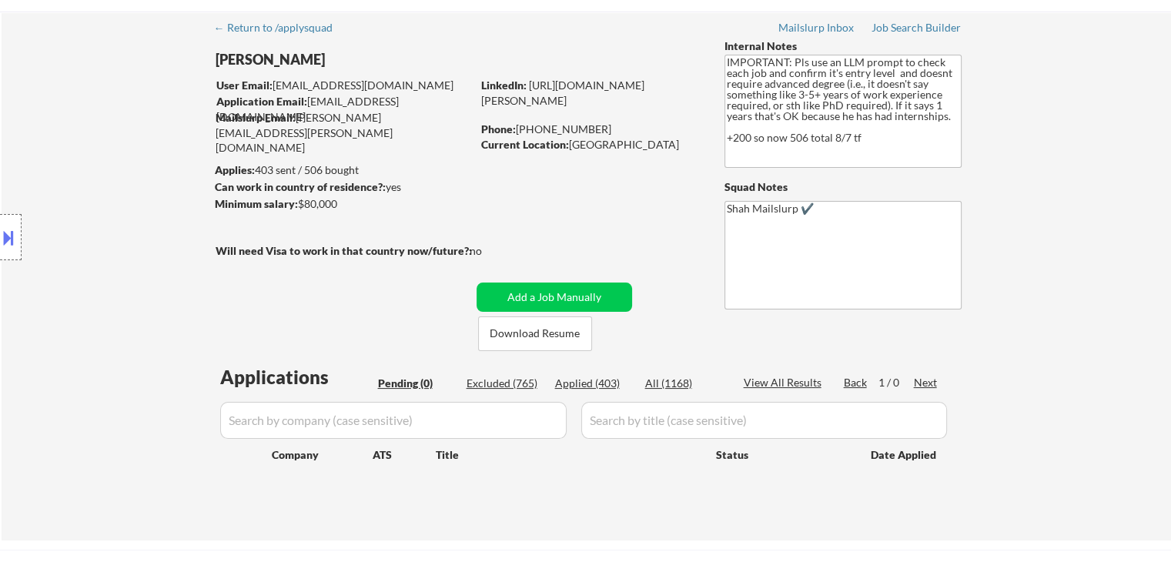
scroll to position [77, 0]
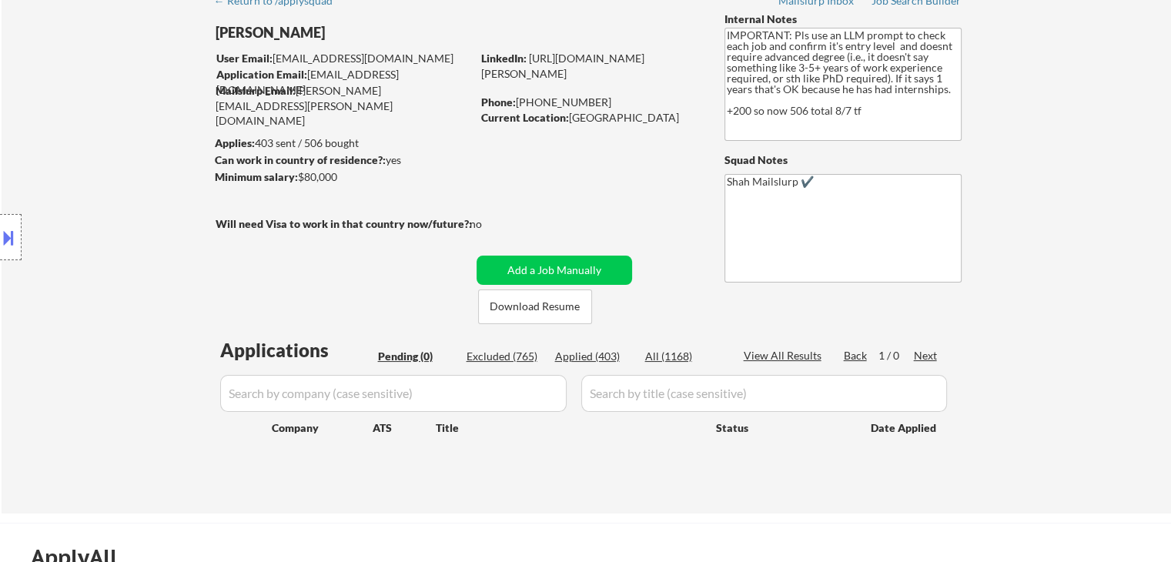
click at [110, 204] on div "Location Inclusions:" at bounding box center [138, 238] width 276 height 286
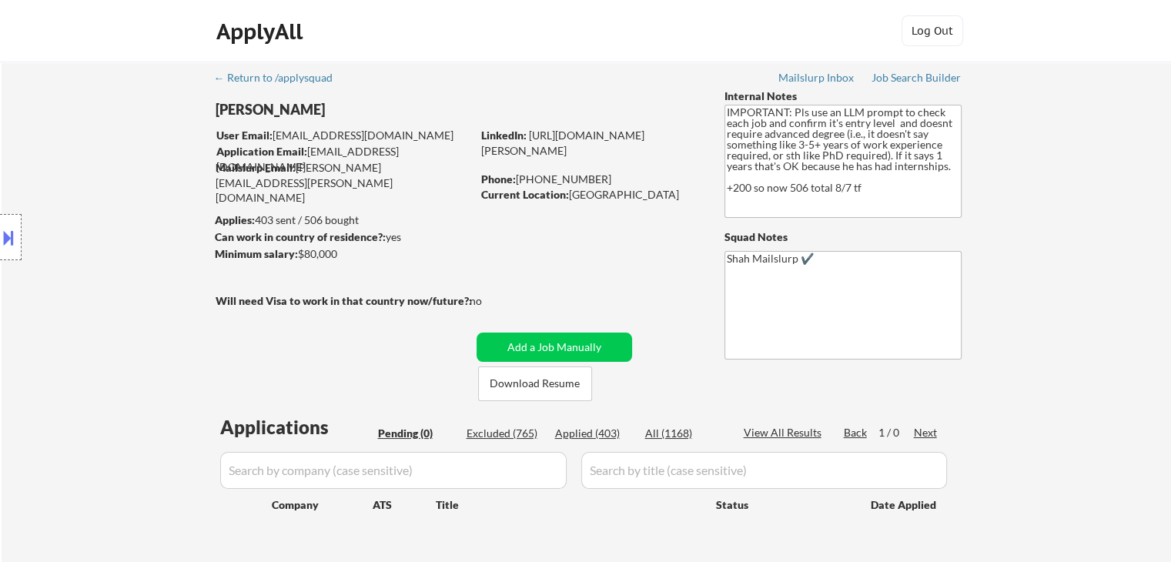
click at [109, 204] on div "Location Inclusions:" at bounding box center [138, 238] width 276 height 286
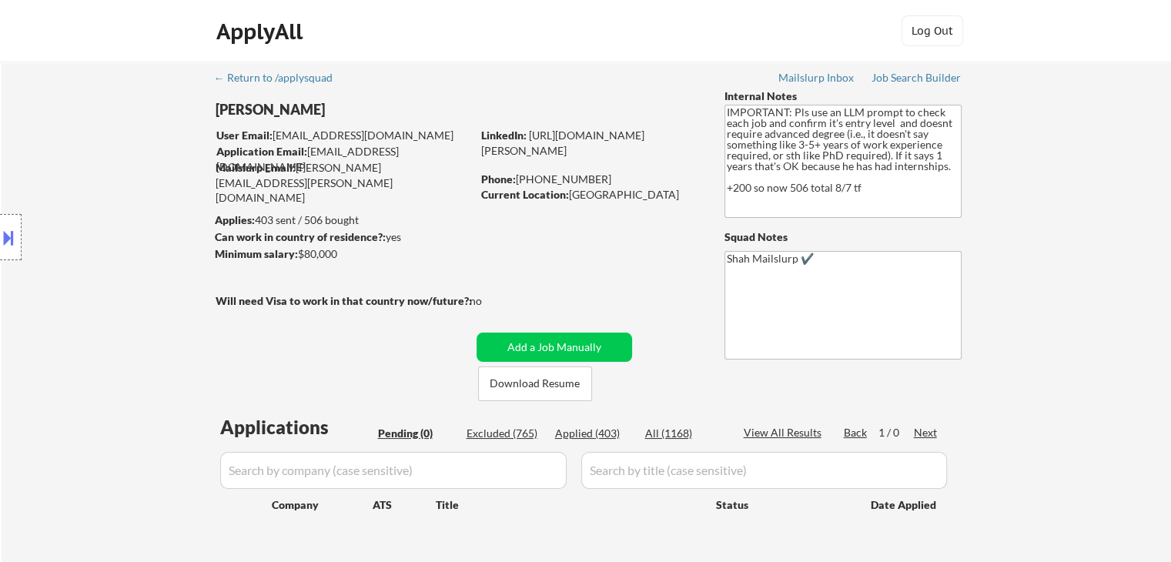
click at [109, 204] on div "Location Inclusions:" at bounding box center [138, 238] width 276 height 286
click at [102, 208] on div "Location Inclusions:" at bounding box center [138, 238] width 276 height 286
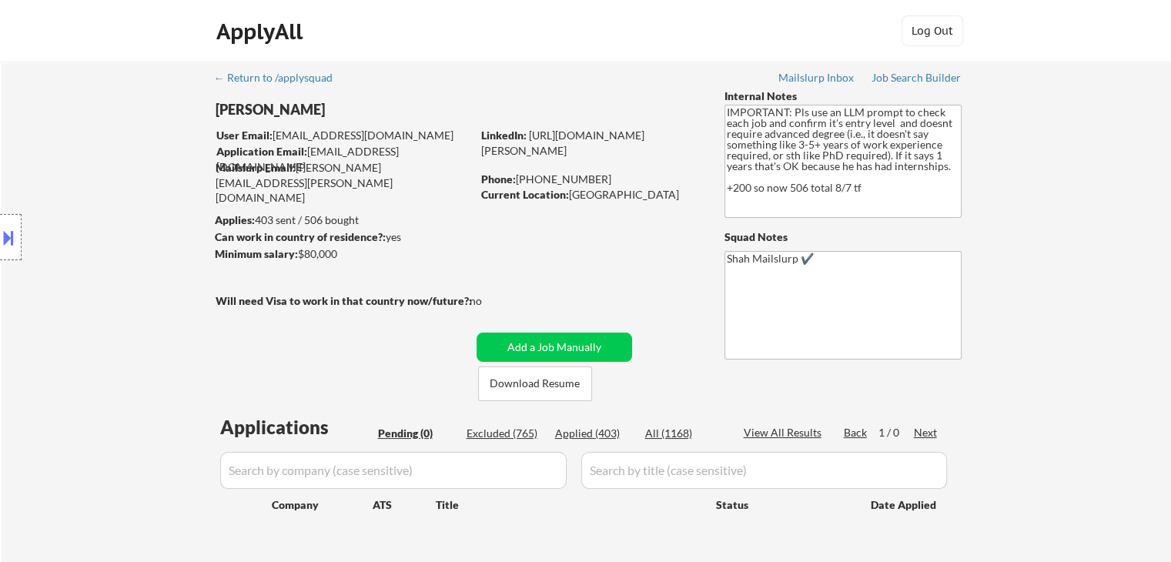
click at [102, 207] on div "Location Inclusions:" at bounding box center [138, 238] width 276 height 286
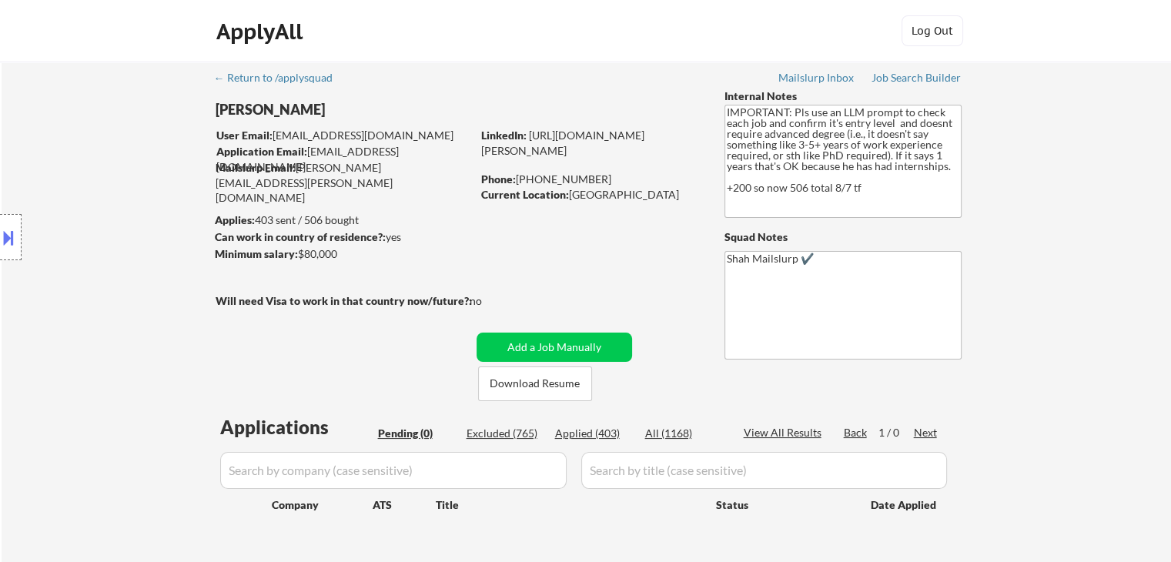
click at [102, 207] on div "Location Inclusions:" at bounding box center [138, 238] width 276 height 286
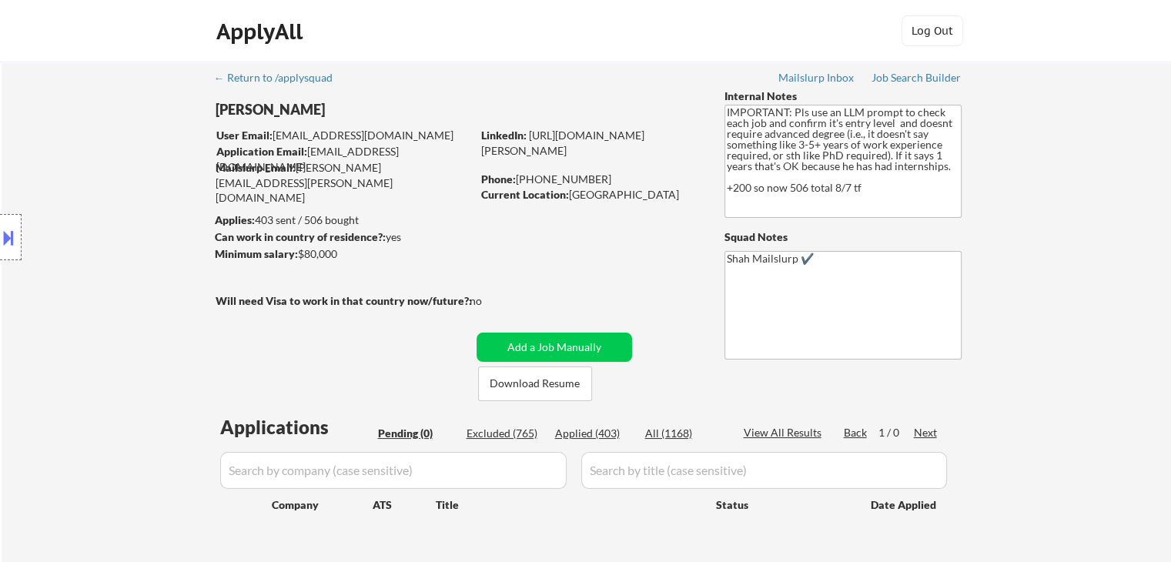
click at [102, 207] on div "Location Inclusions:" at bounding box center [138, 238] width 276 height 286
click at [101, 206] on div "Location Inclusions:" at bounding box center [138, 238] width 276 height 286
click at [100, 206] on div "Location Inclusions:" at bounding box center [138, 238] width 276 height 286
click at [99, 206] on div "Location Inclusions:" at bounding box center [138, 238] width 276 height 286
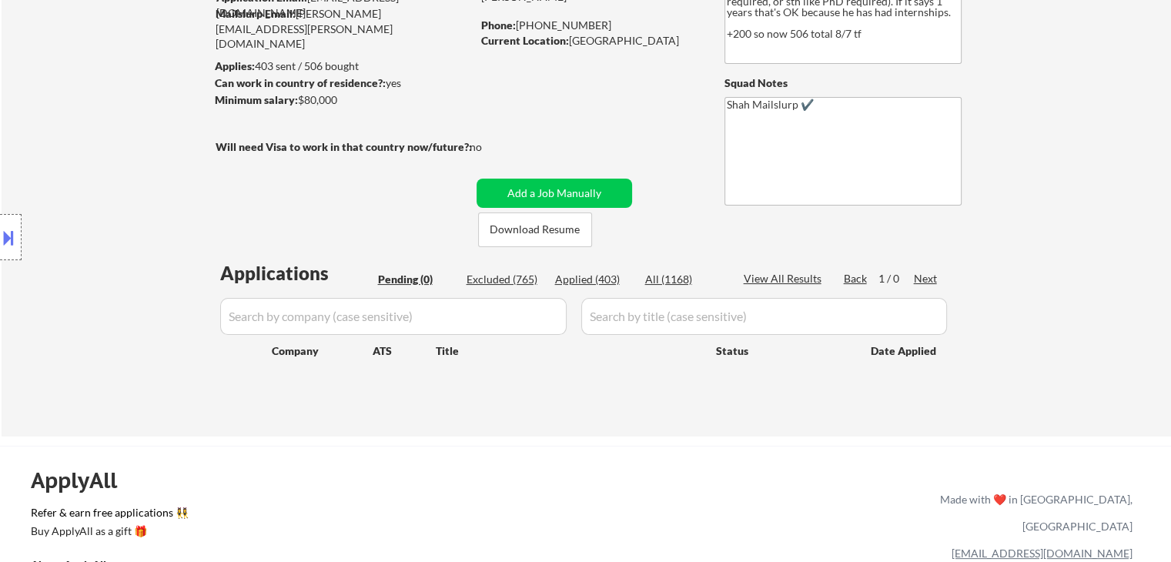
click at [99, 206] on div "Location Inclusions:" at bounding box center [138, 238] width 276 height 286
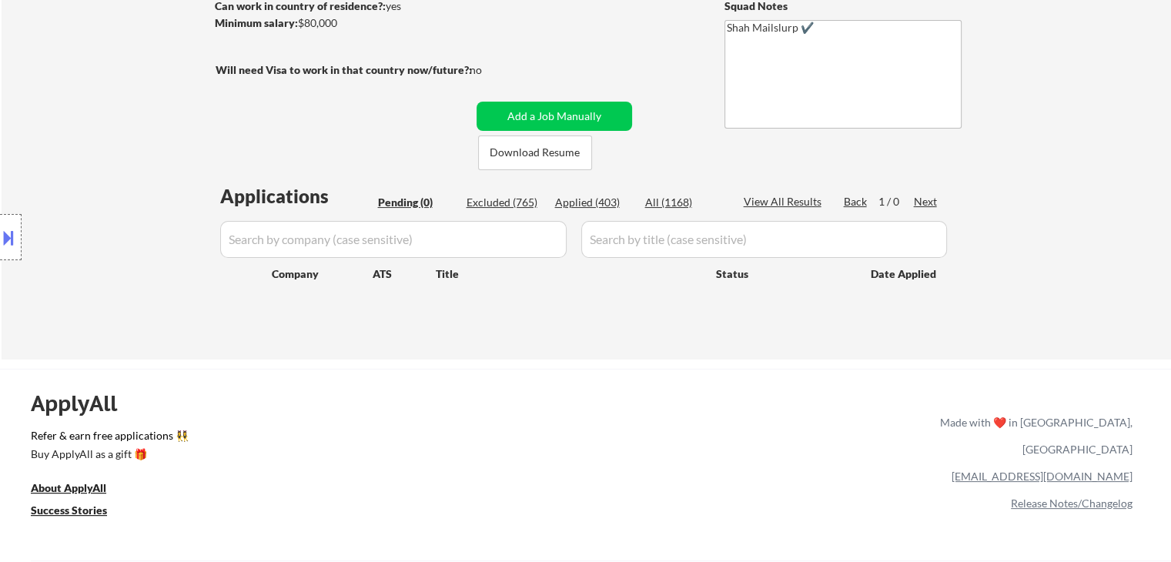
click at [99, 199] on div "Location Inclusions:" at bounding box center [138, 238] width 276 height 286
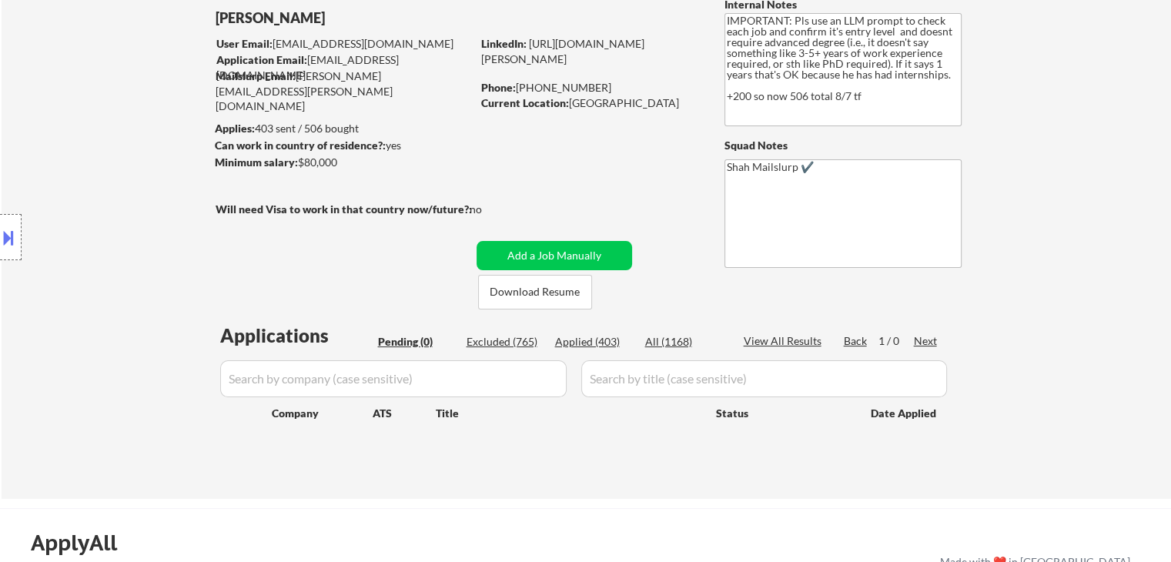
scroll to position [77, 0]
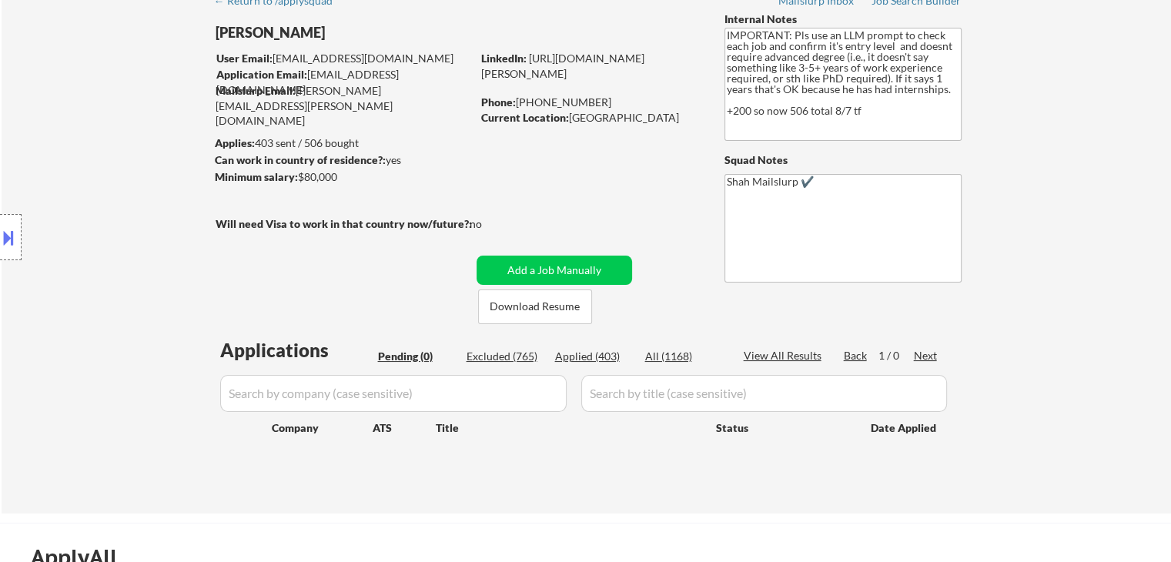
click at [99, 199] on div "Location Inclusions:" at bounding box center [138, 238] width 276 height 286
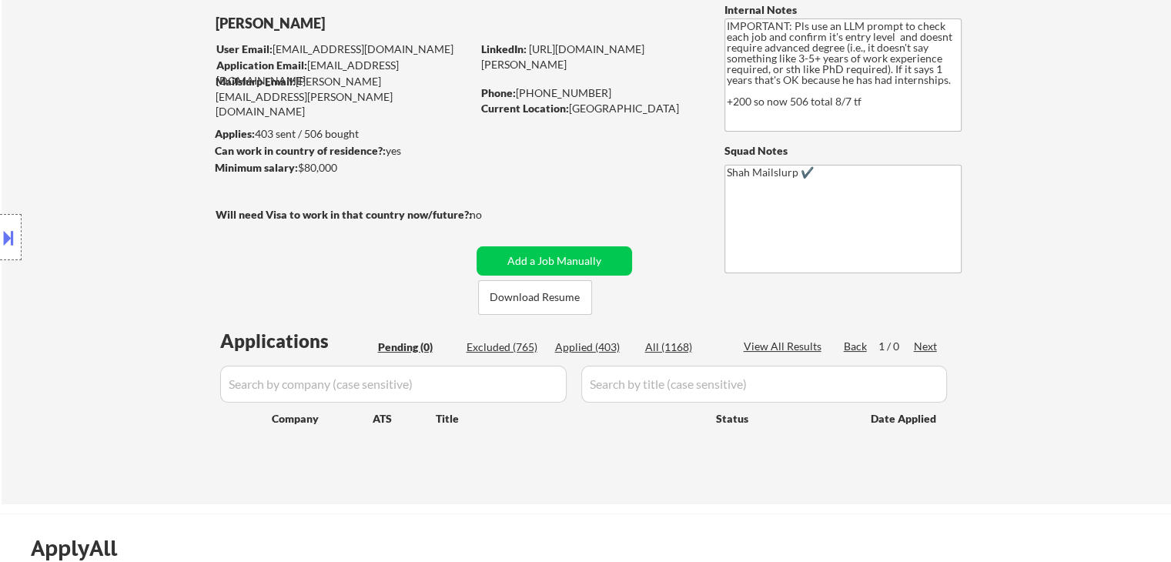
scroll to position [62, 0]
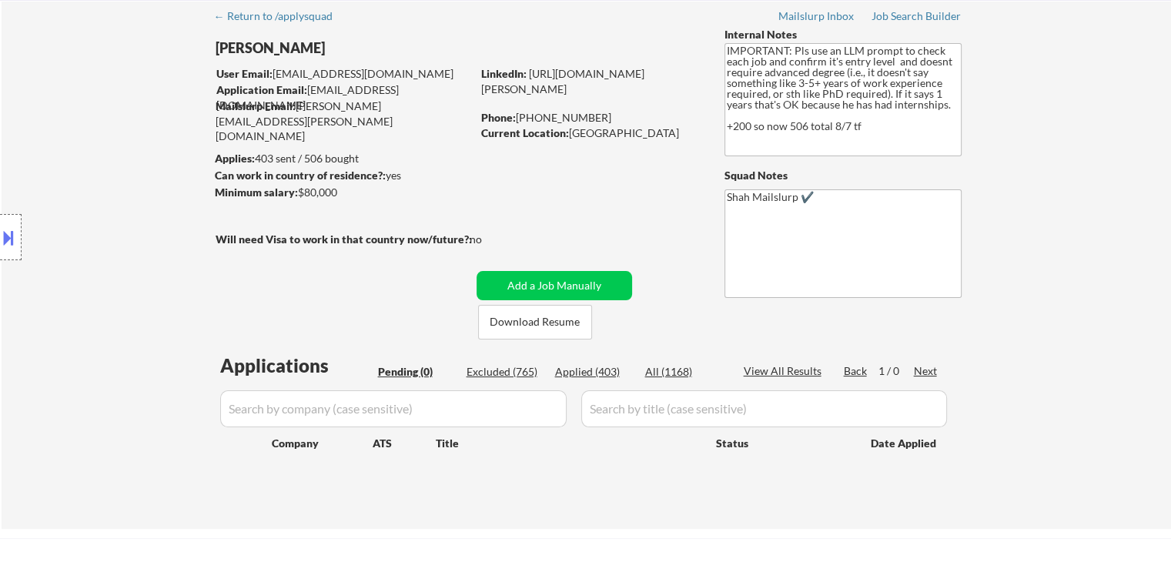
click at [163, 192] on div "Location Inclusions:" at bounding box center [138, 238] width 276 height 286
click at [1131, 230] on div "← Return to /applysquad Mailslurp Inbox Job Search Builder Keegan Borig User Em…" at bounding box center [586, 264] width 1169 height 529
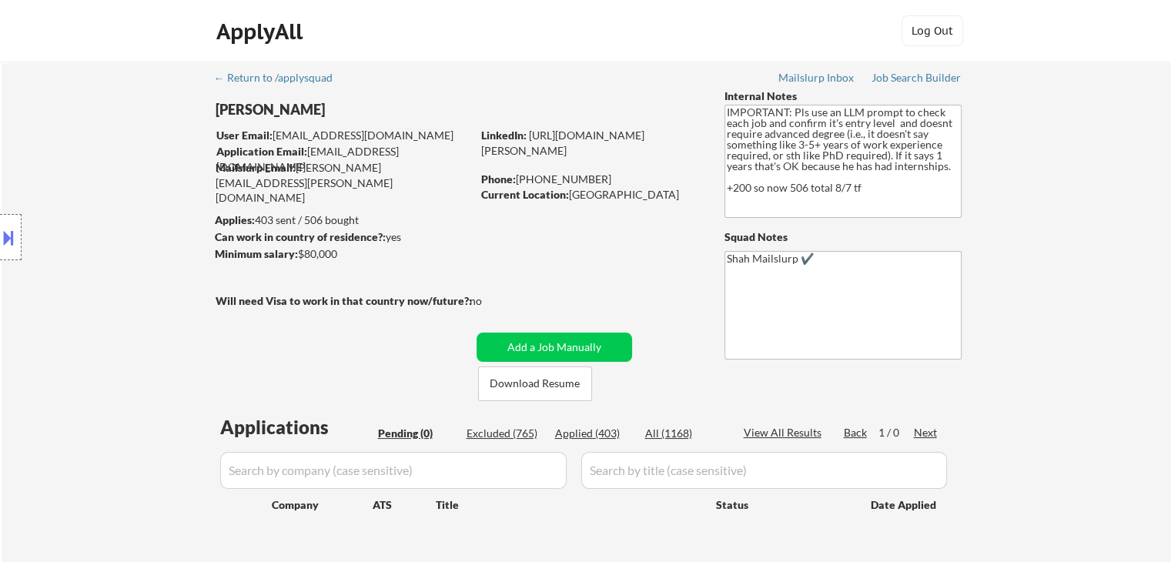
drag, startPoint x: 44, startPoint y: 150, endPoint x: 646, endPoint y: 160, distance: 602.1
click at [44, 150] on div "Location Inclusions:" at bounding box center [138, 238] width 276 height 286
